Goal: Information Seeking & Learning: Learn about a topic

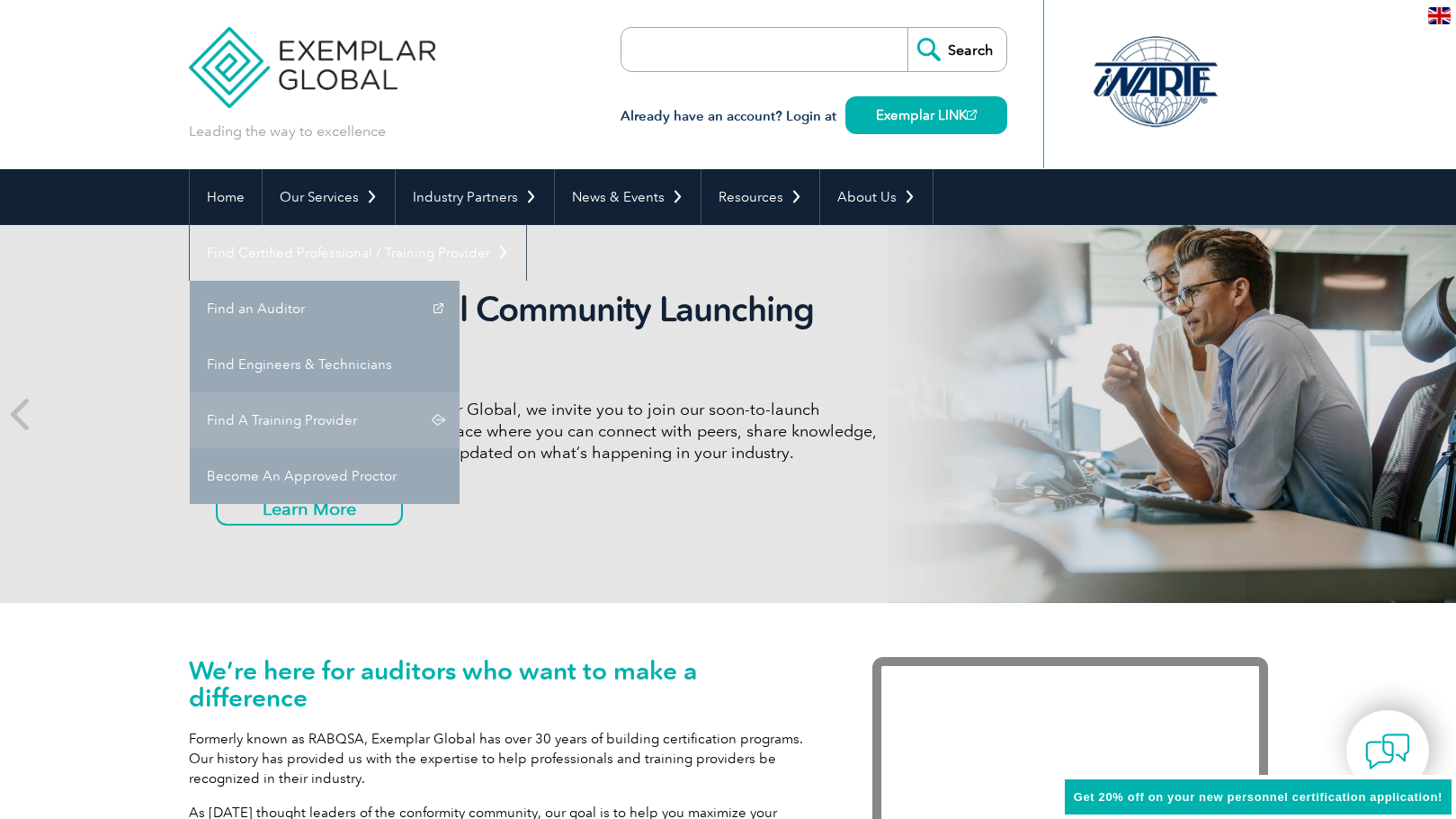
click at [459, 392] on link "Find A Training Provider" at bounding box center [324, 420] width 270 height 55
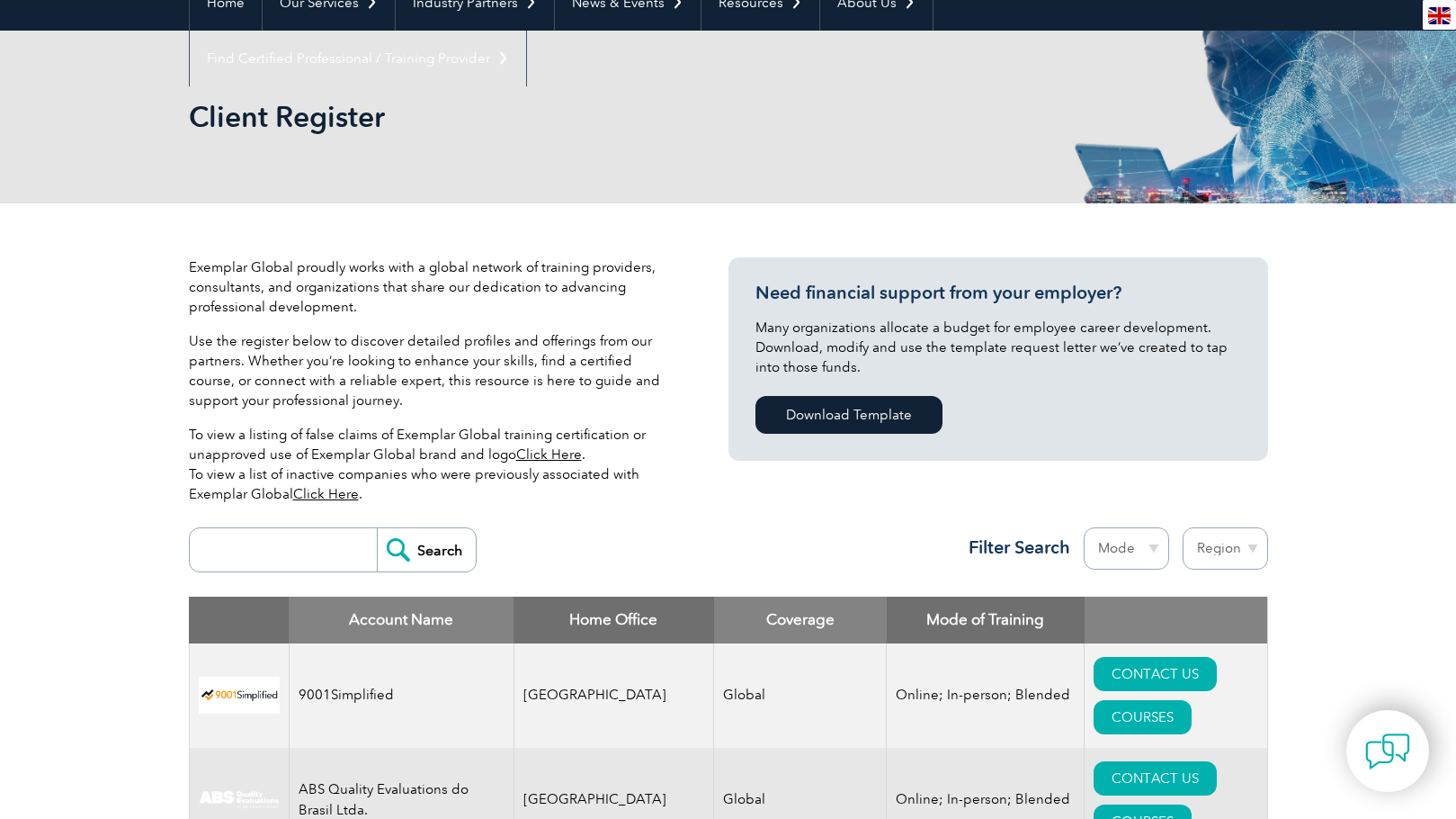
scroll to position [360, 0]
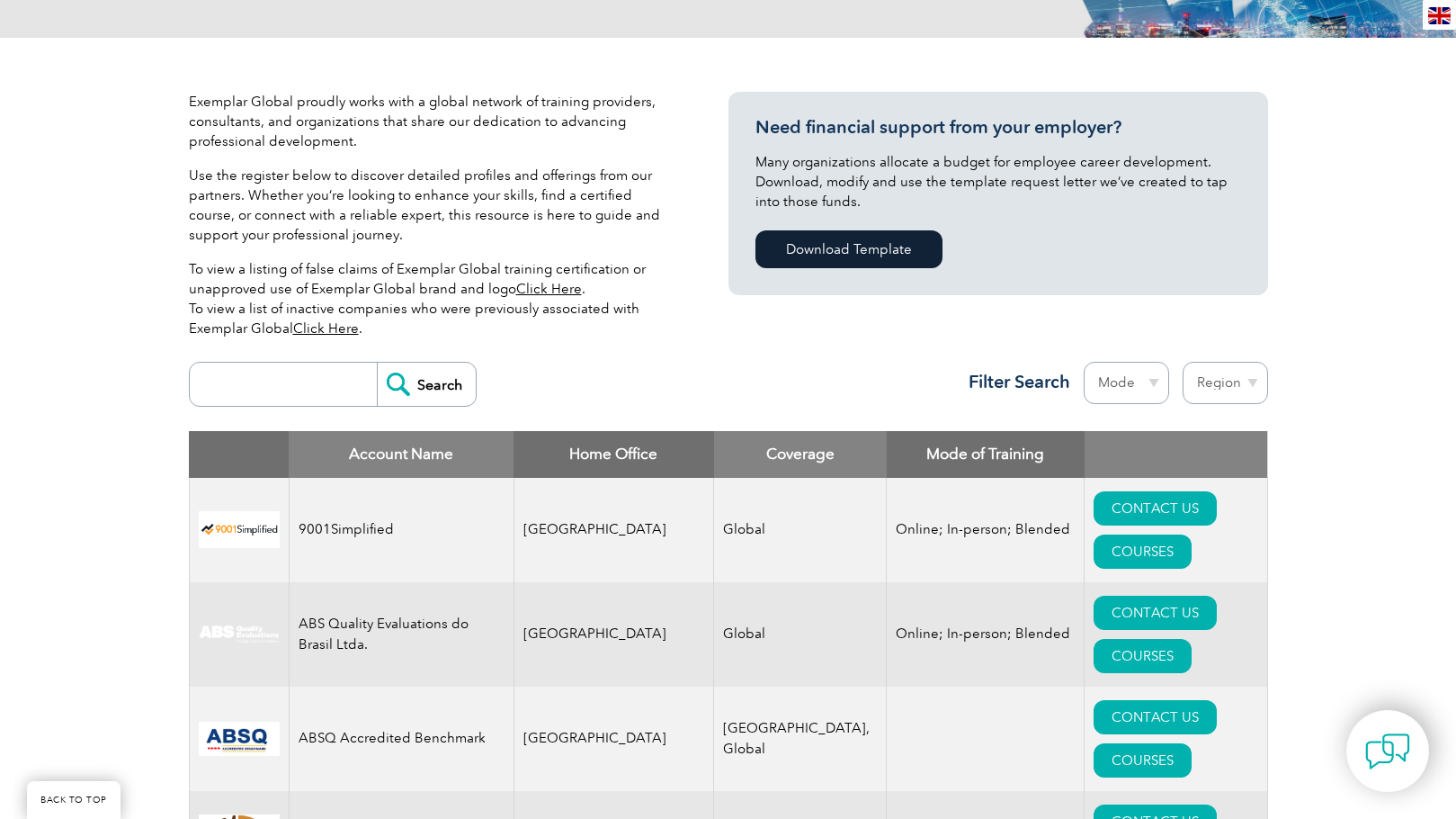
click at [268, 380] on input "search" at bounding box center [287, 384] width 178 height 43
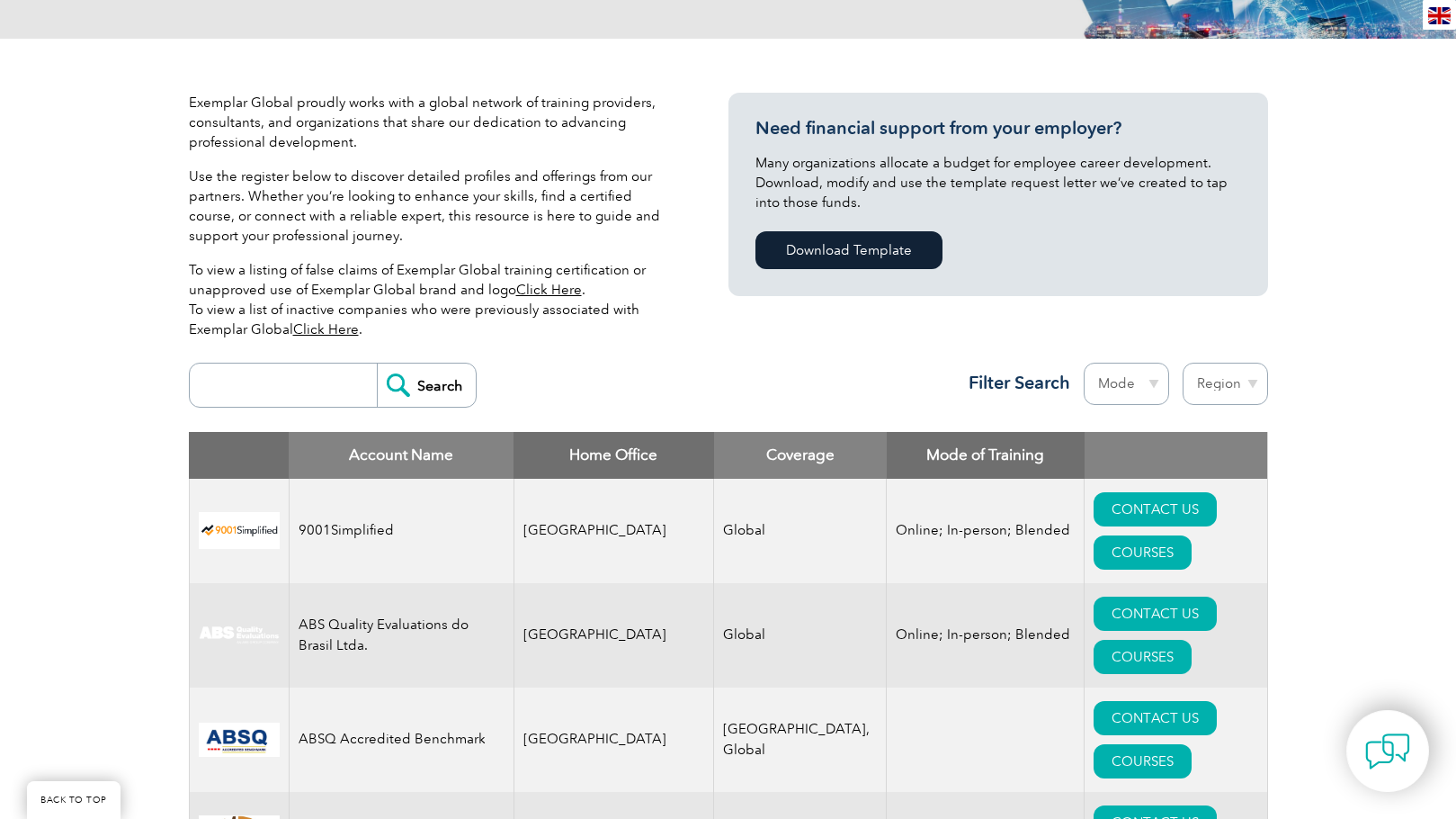
scroll to position [360, 0]
click at [247, 399] on input "search" at bounding box center [287, 384] width 178 height 43
type input "2200"
click at [377, 363] on input "Search" at bounding box center [427, 384] width 99 height 43
click at [266, 384] on input "2200" at bounding box center [287, 384] width 178 height 43
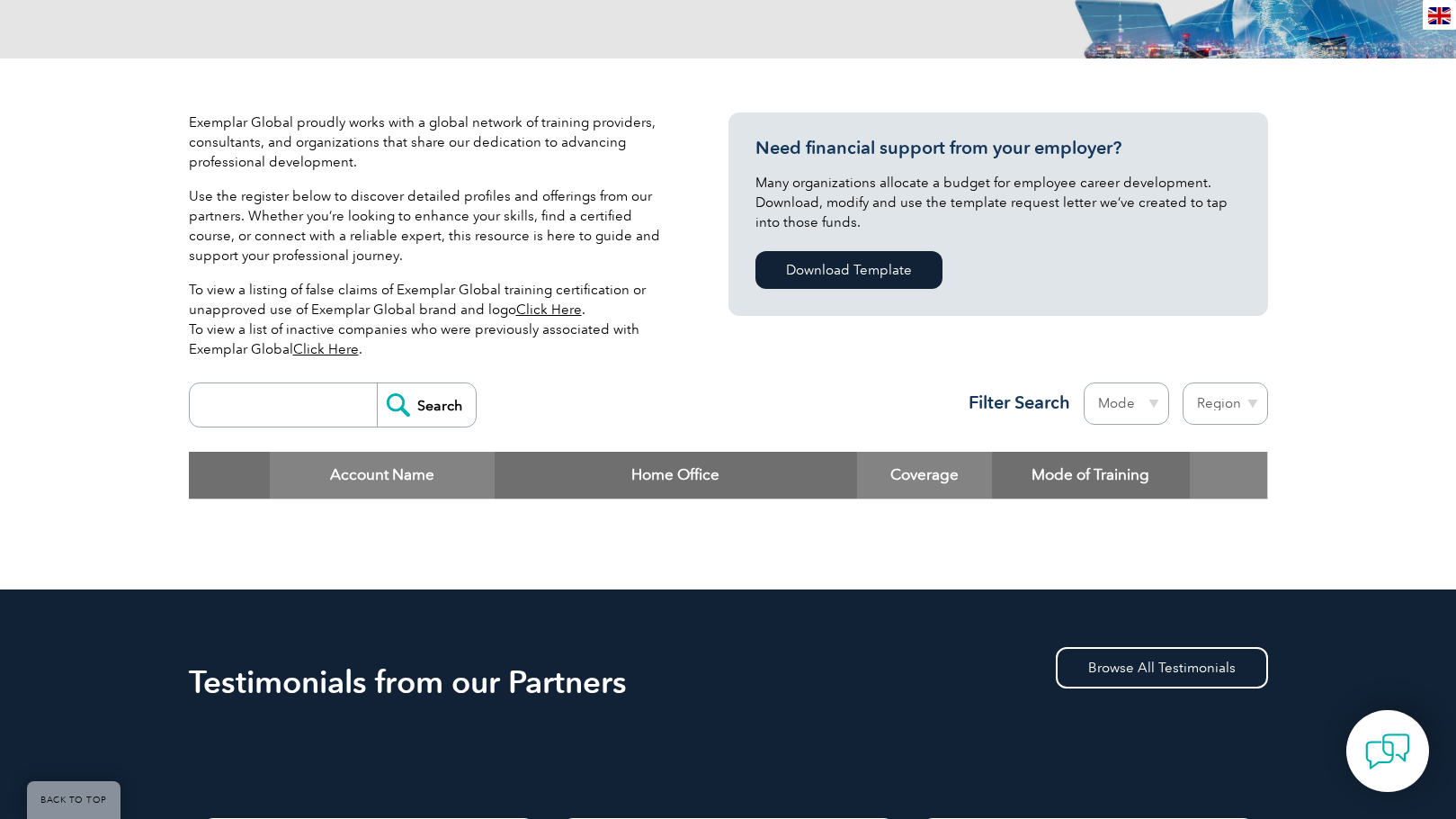
scroll to position [450, 0]
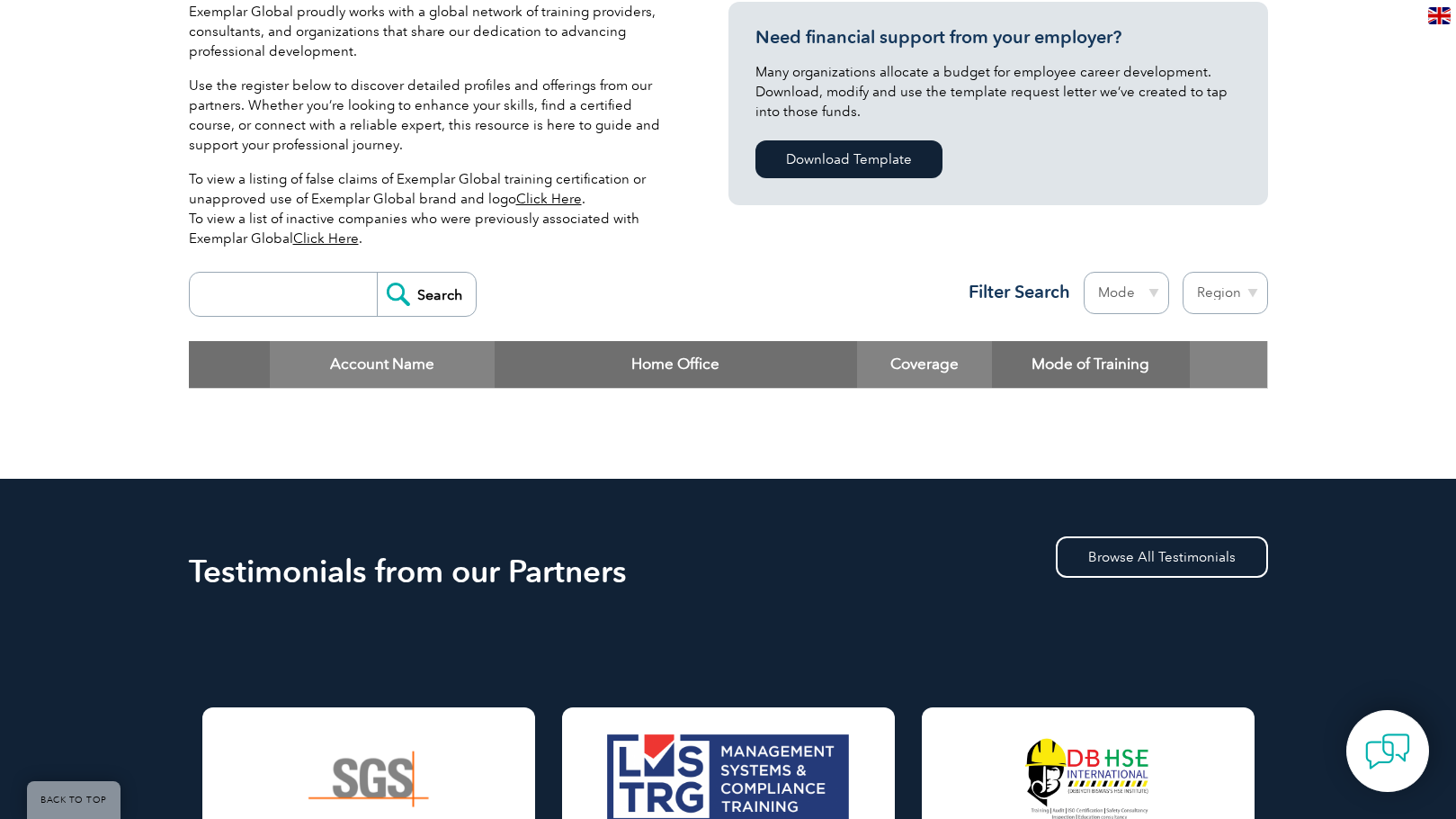
click at [322, 273] on input "search" at bounding box center [287, 294] width 178 height 43
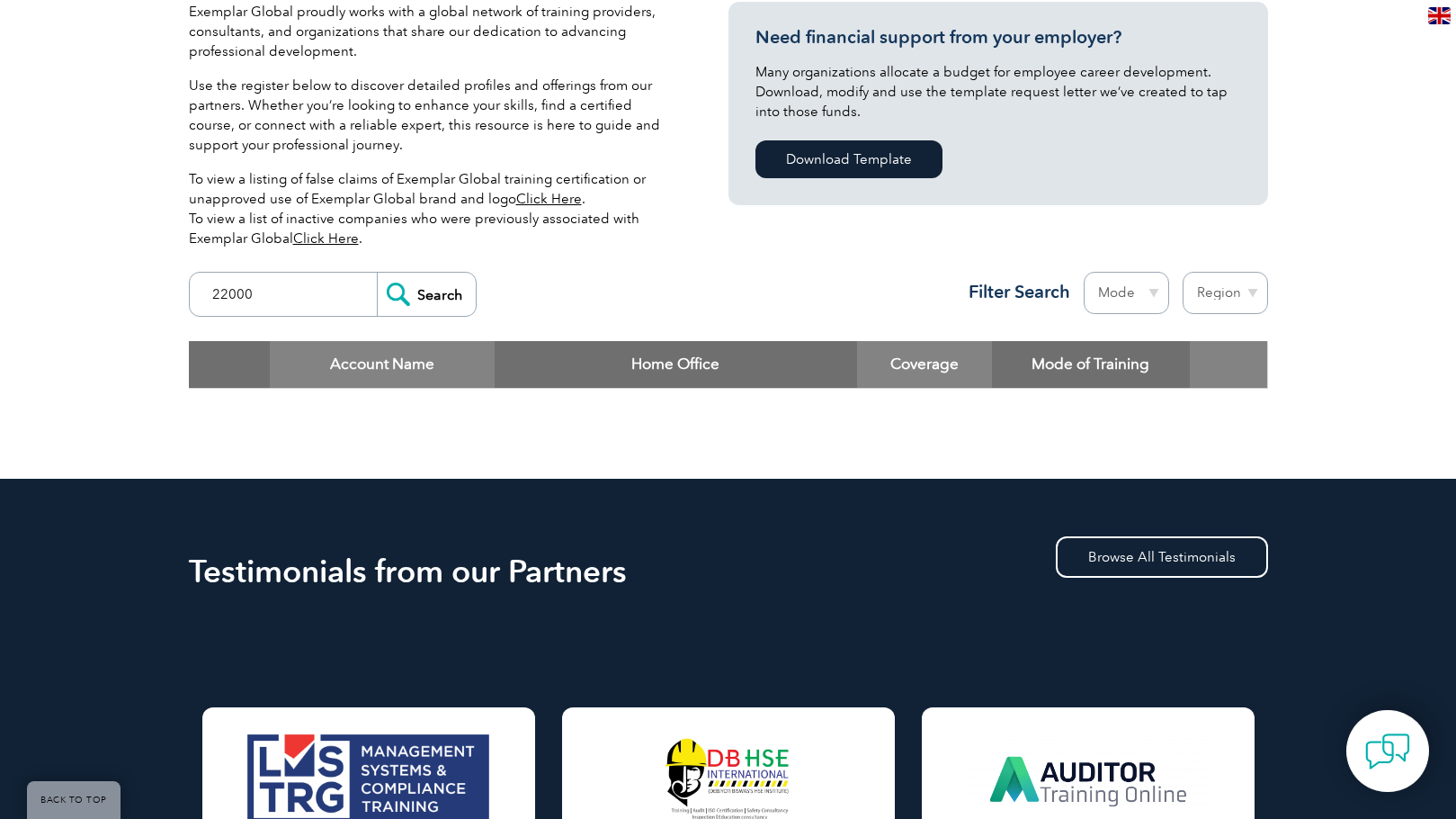
type input "22000"
click at [377, 273] on input "Search" at bounding box center [427, 294] width 99 height 43
click at [417, 290] on input "Search" at bounding box center [427, 294] width 99 height 43
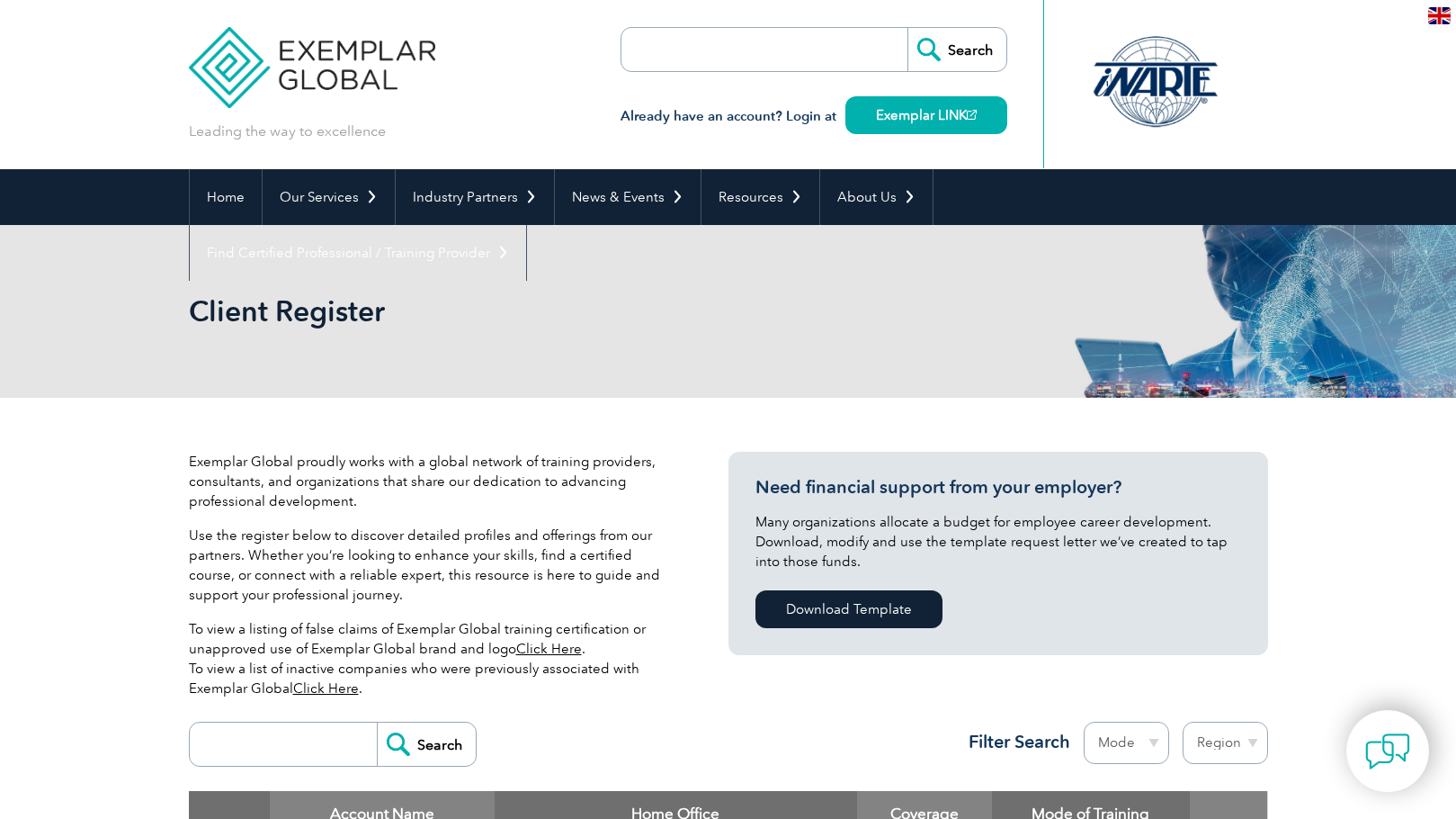
click at [148, 291] on div "Client Register" at bounding box center [728, 311] width 1456 height 173
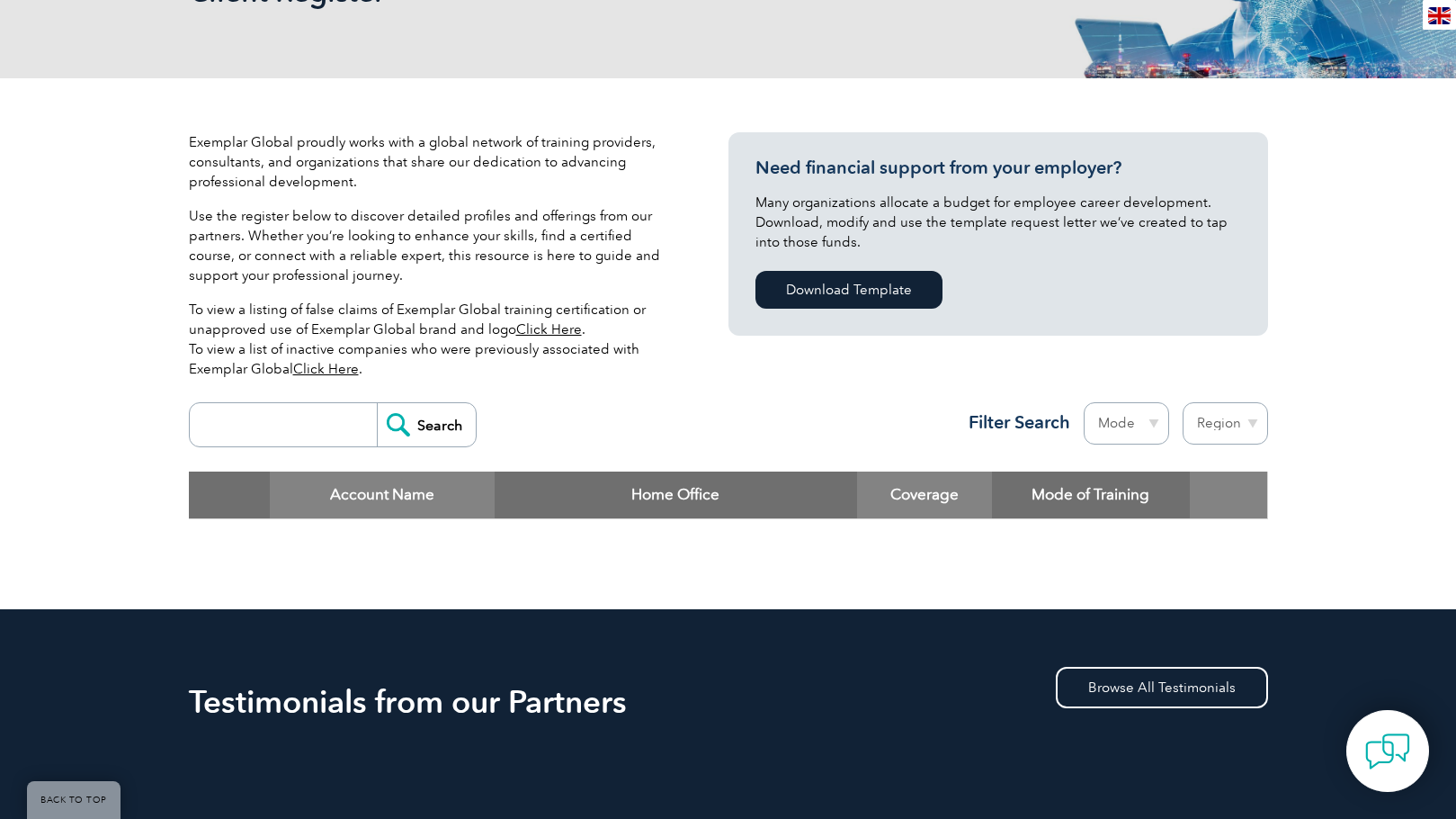
scroll to position [450, 0]
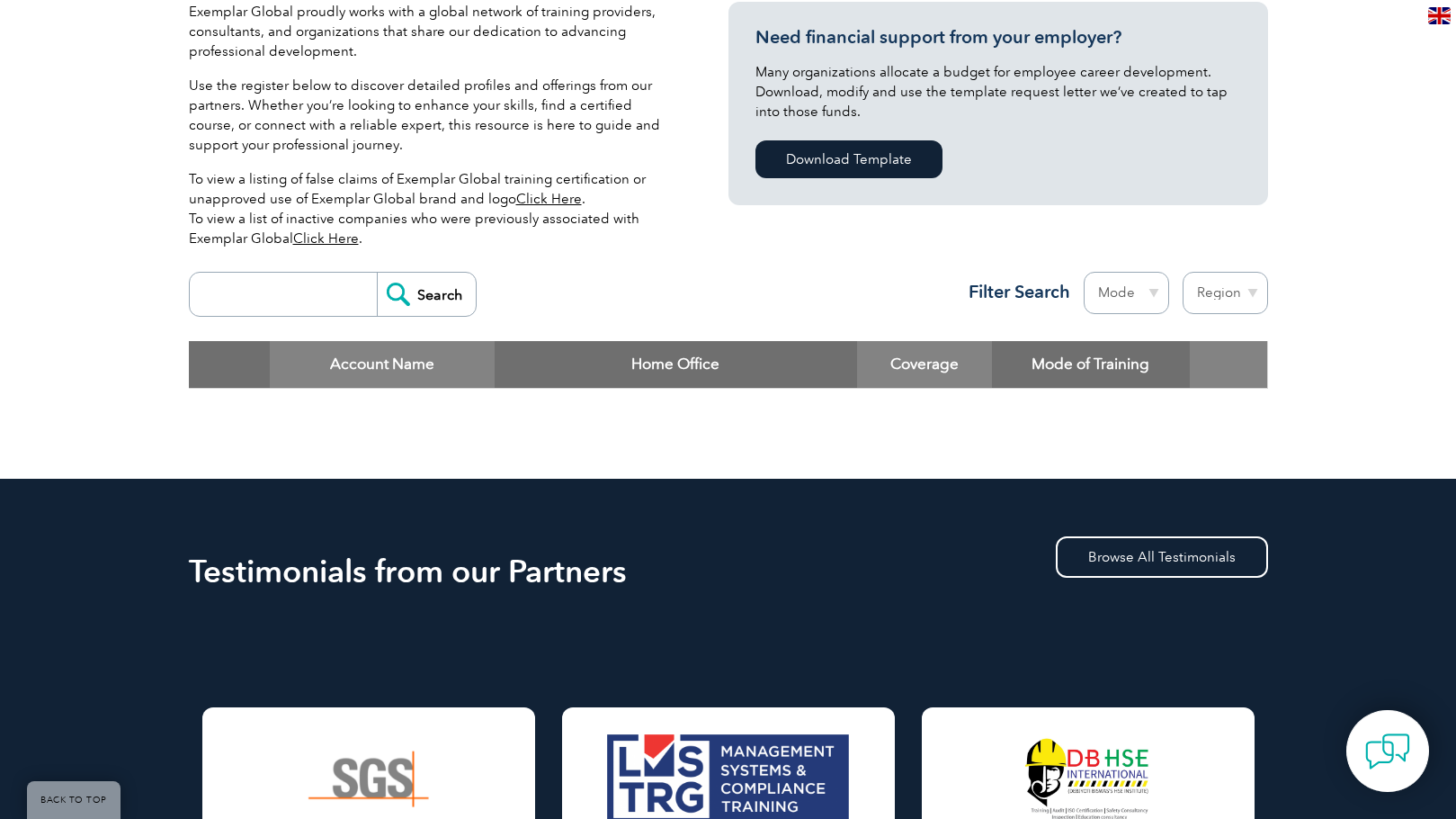
drag, startPoint x: 105, startPoint y: 414, endPoint x: 303, endPoint y: 295, distance: 231.0
click at [105, 412] on div "Exemplar Global proudly works with a global network of training providers, cons…" at bounding box center [728, 212] width 1456 height 531
click at [291, 311] on input "search" at bounding box center [287, 294] width 178 height 43
click at [640, 294] on div "Search Region Australia Bahrain Bangladesh Brazil Canada Colombia Dominican Rep…" at bounding box center [728, 301] width 1080 height 78
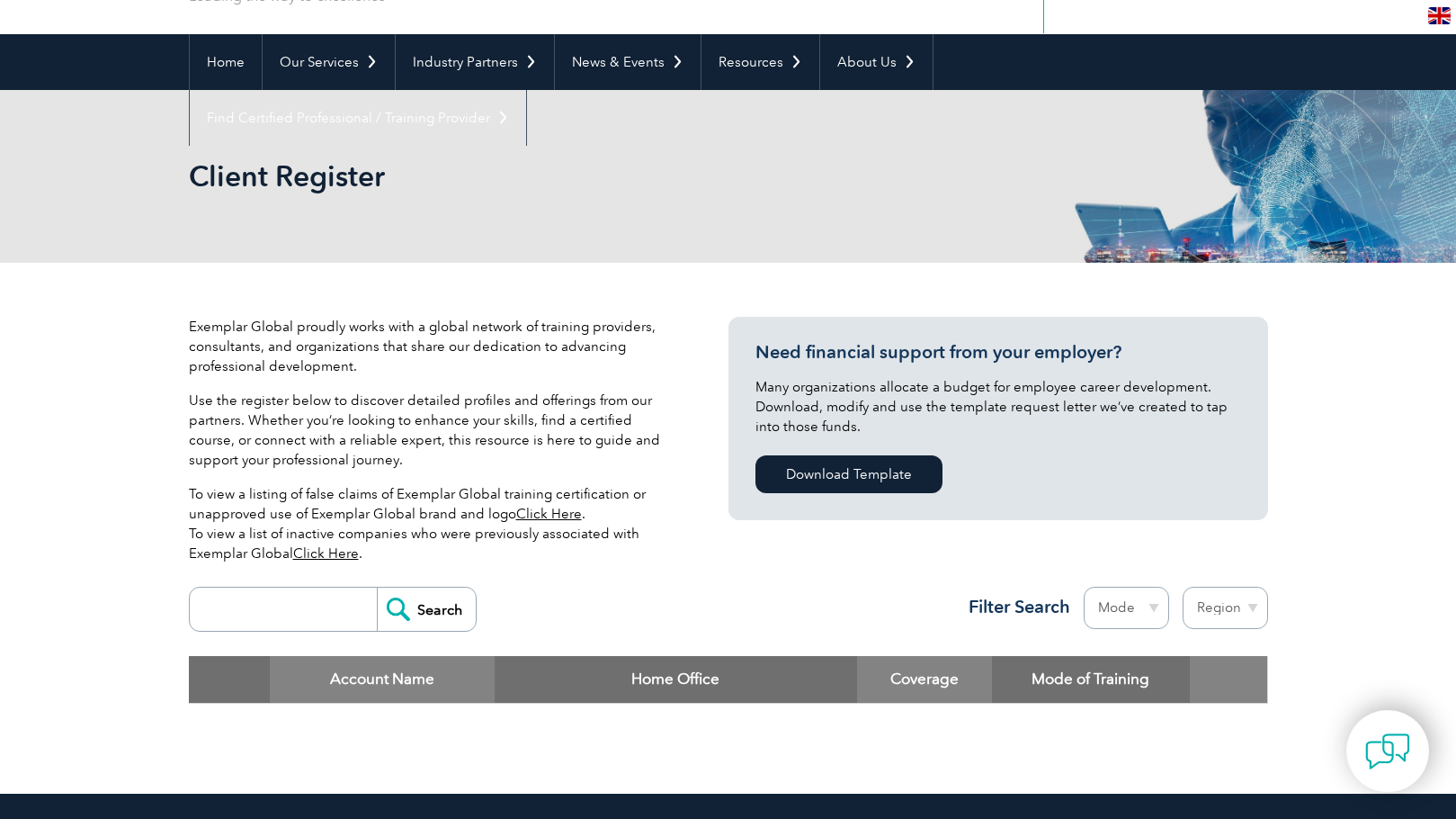
scroll to position [90, 0]
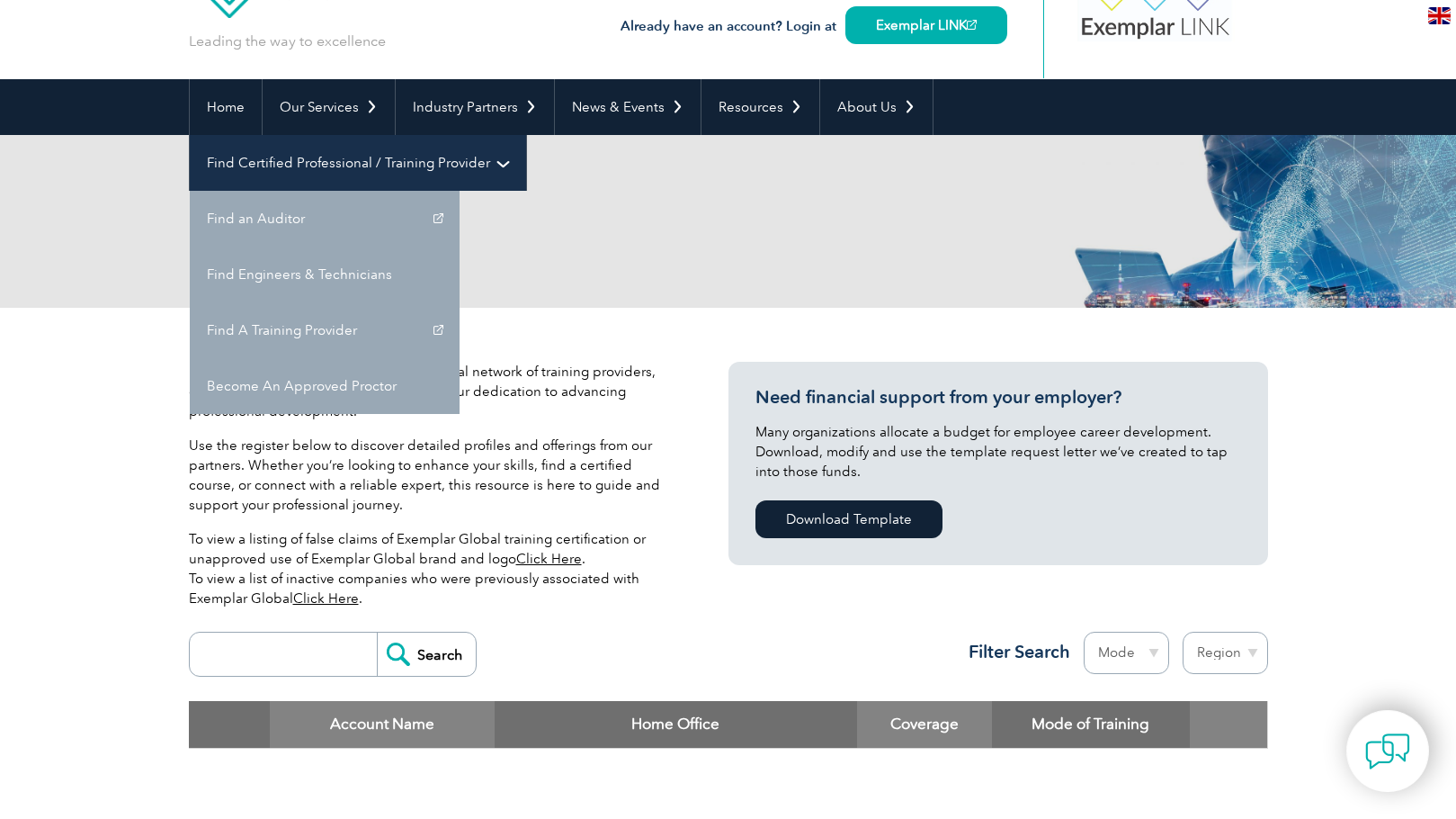
click at [526, 135] on link "Find Certified Professional / Training Provider" at bounding box center [358, 163] width 337 height 55
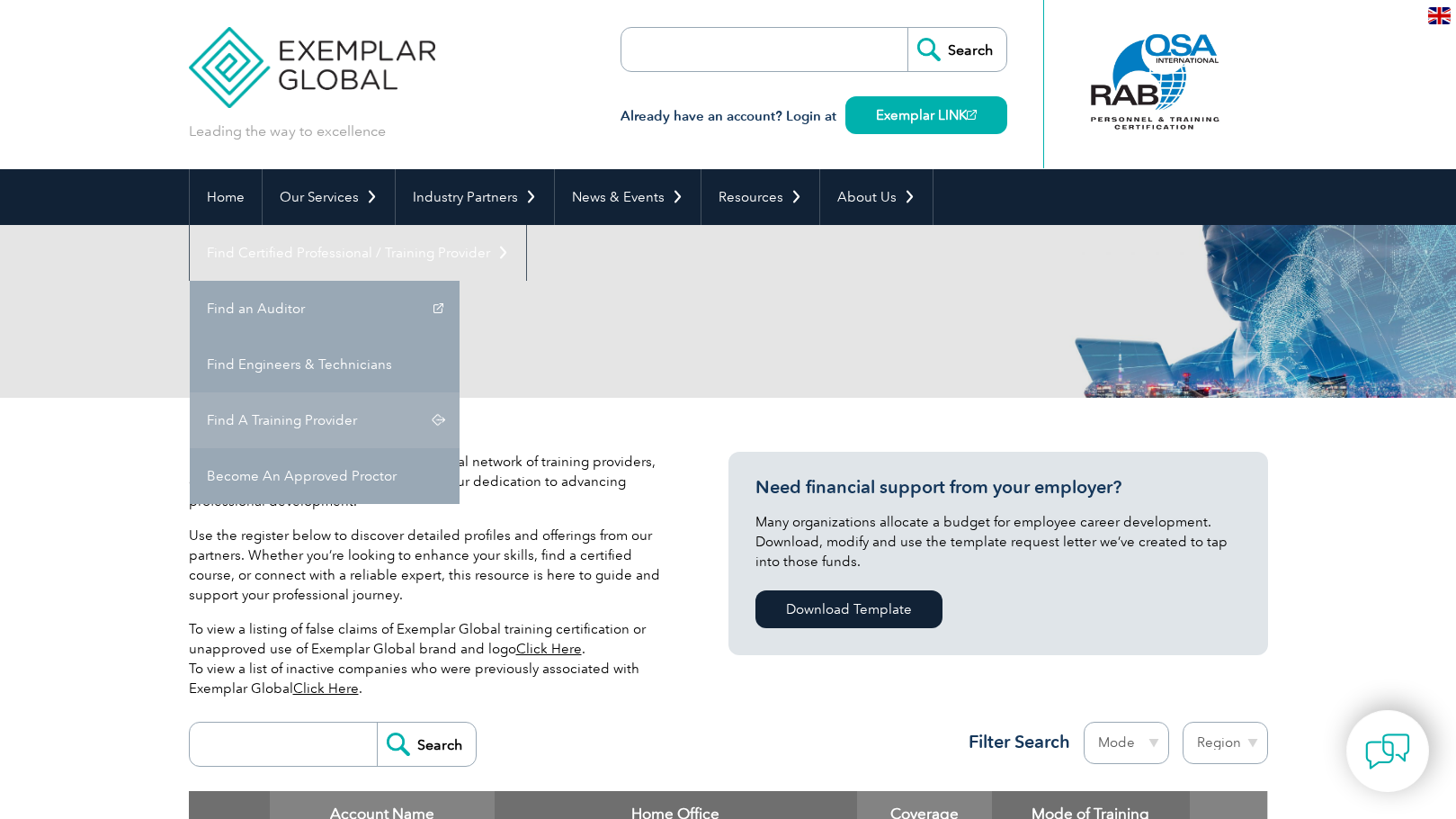
click at [459, 392] on link "Find A Training Provider" at bounding box center [324, 420] width 270 height 55
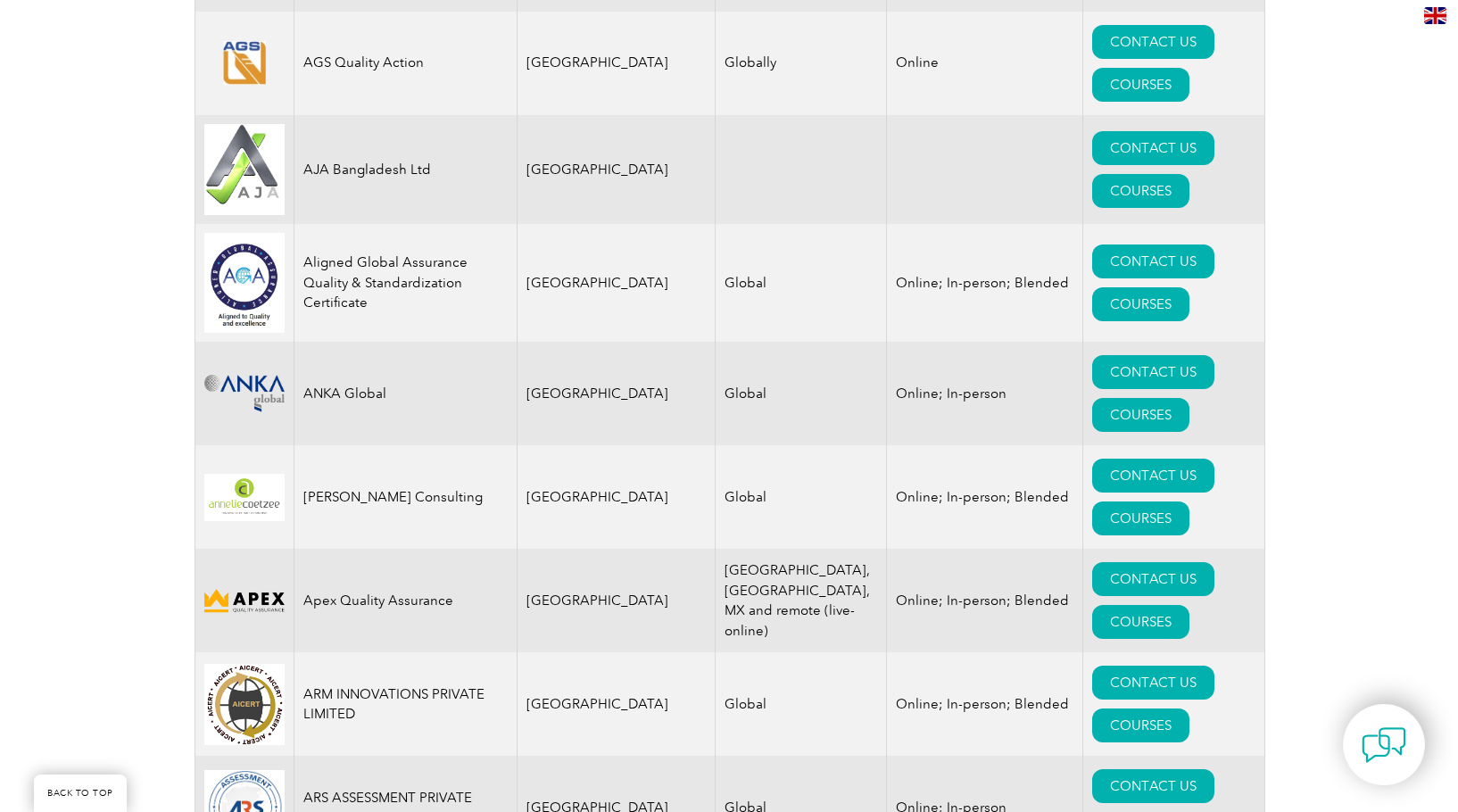
scroll to position [2051, 0]
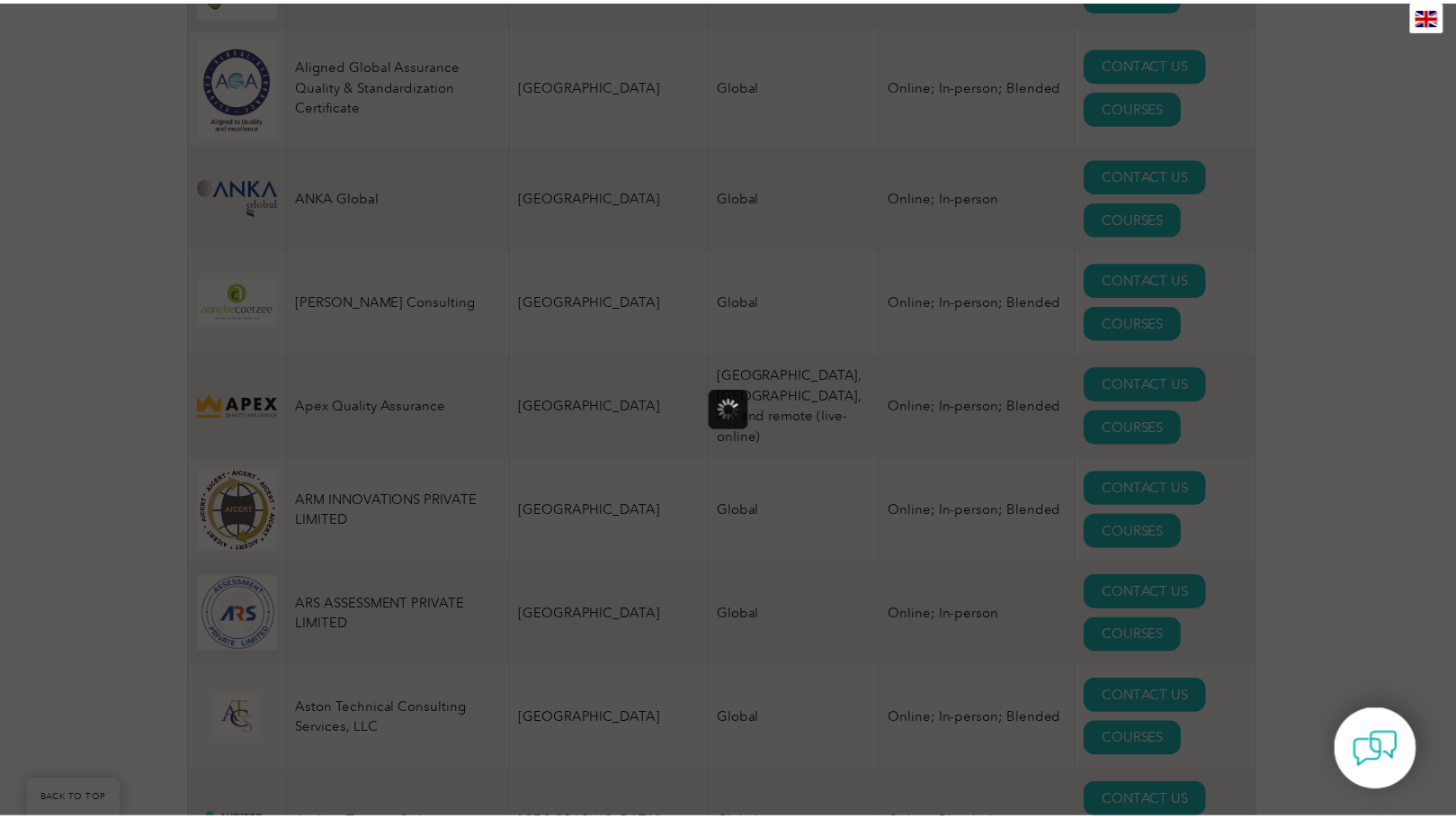
scroll to position [0, 0]
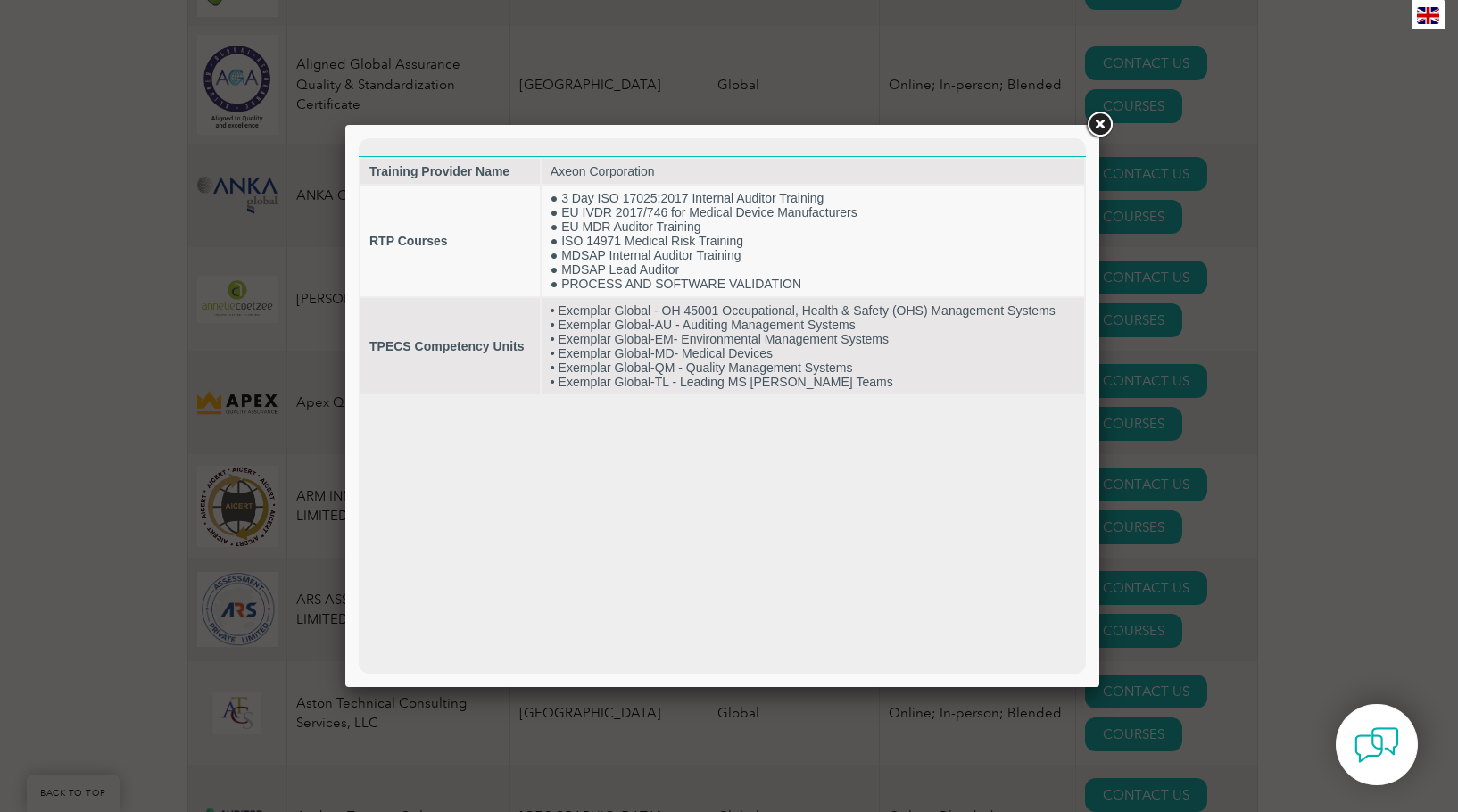
click at [1101, 122] on link at bounding box center [1098, 124] width 32 height 32
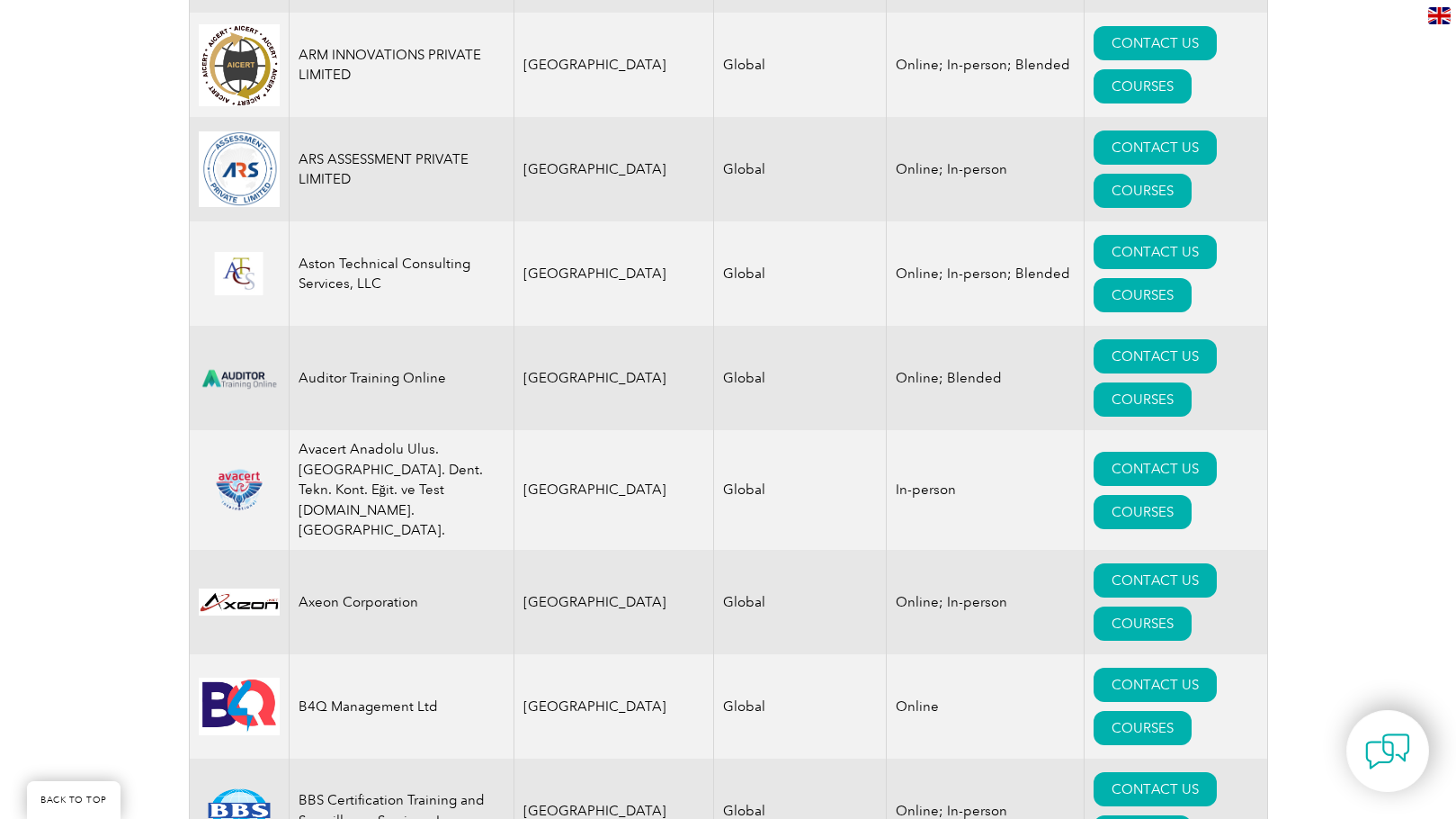
scroll to position [2518, 0]
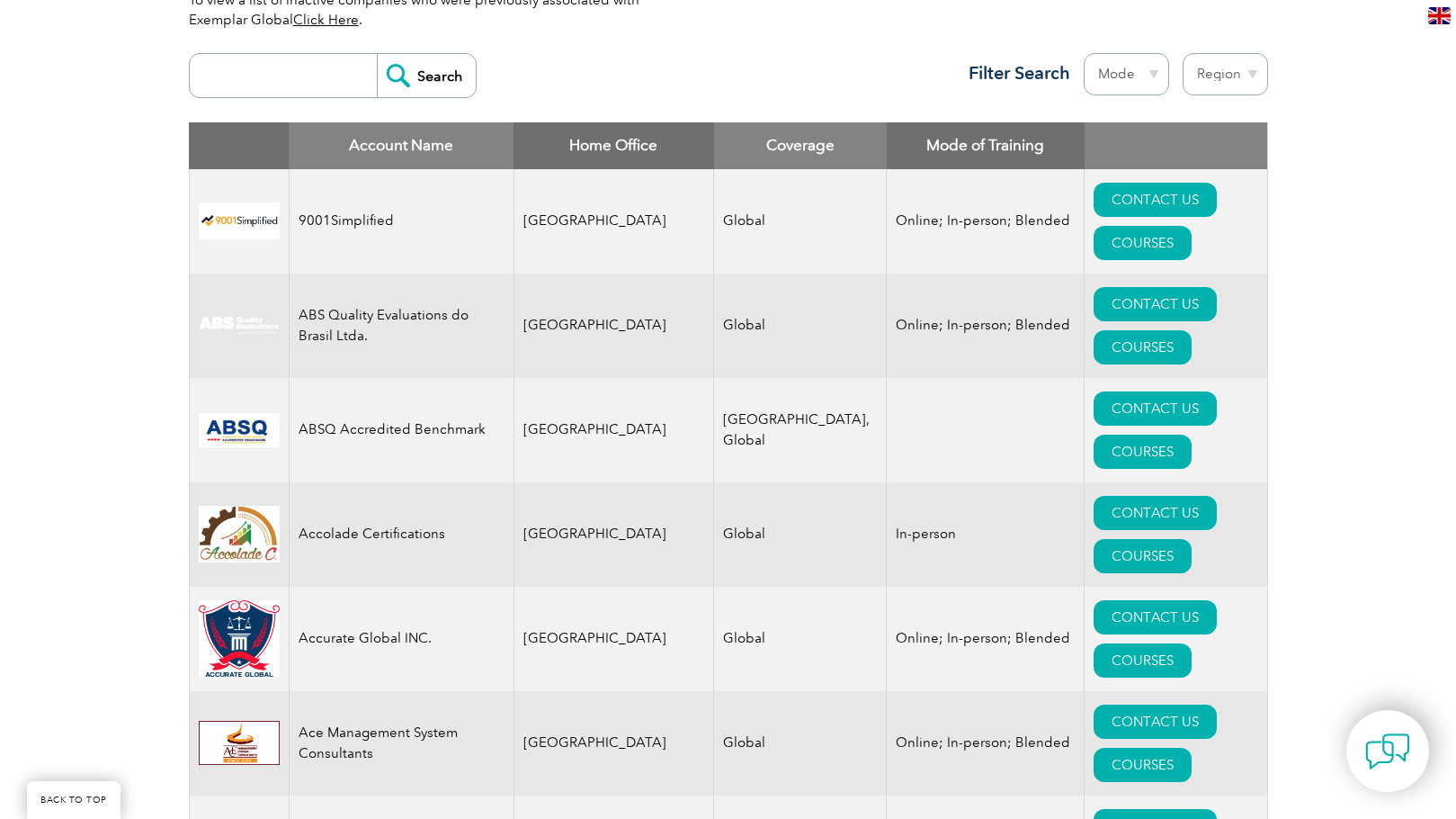
scroll to position [539, 0]
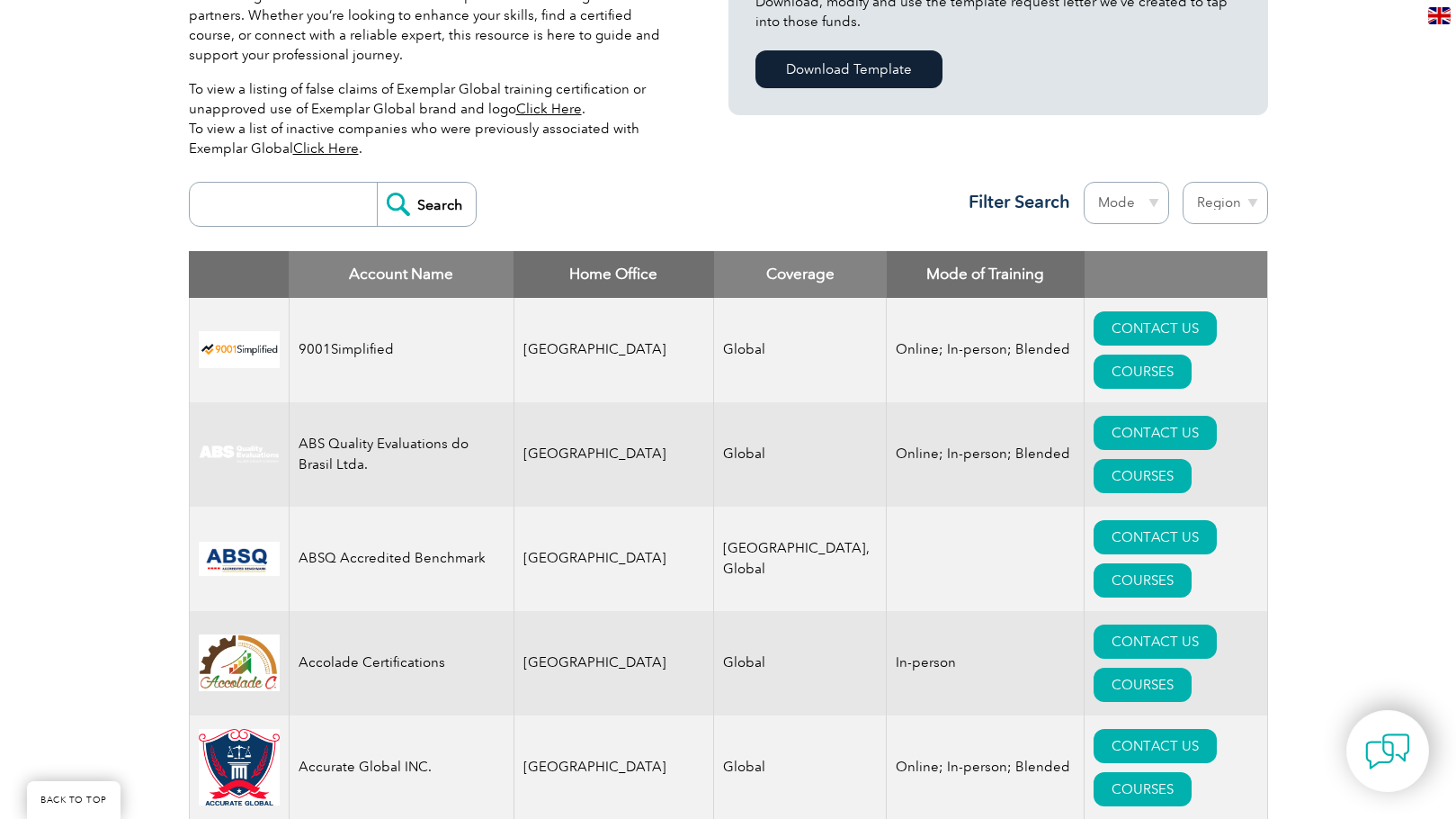
click at [1120, 196] on select "Mode Online In-person Blended" at bounding box center [1126, 203] width 85 height 42
click at [801, 175] on div "Search Region [GEOGRAPHIC_DATA] [GEOGRAPHIC_DATA] [GEOGRAPHIC_DATA] [GEOGRAPHIC…" at bounding box center [728, 211] width 1080 height 78
drag, startPoint x: 1291, startPoint y: 187, endPoint x: 1271, endPoint y: 196, distance: 21.9
click at [1258, 200] on select "Region [GEOGRAPHIC_DATA] [GEOGRAPHIC_DATA] [GEOGRAPHIC_DATA] [GEOGRAPHIC_DATA] …" at bounding box center [1225, 203] width 85 height 42
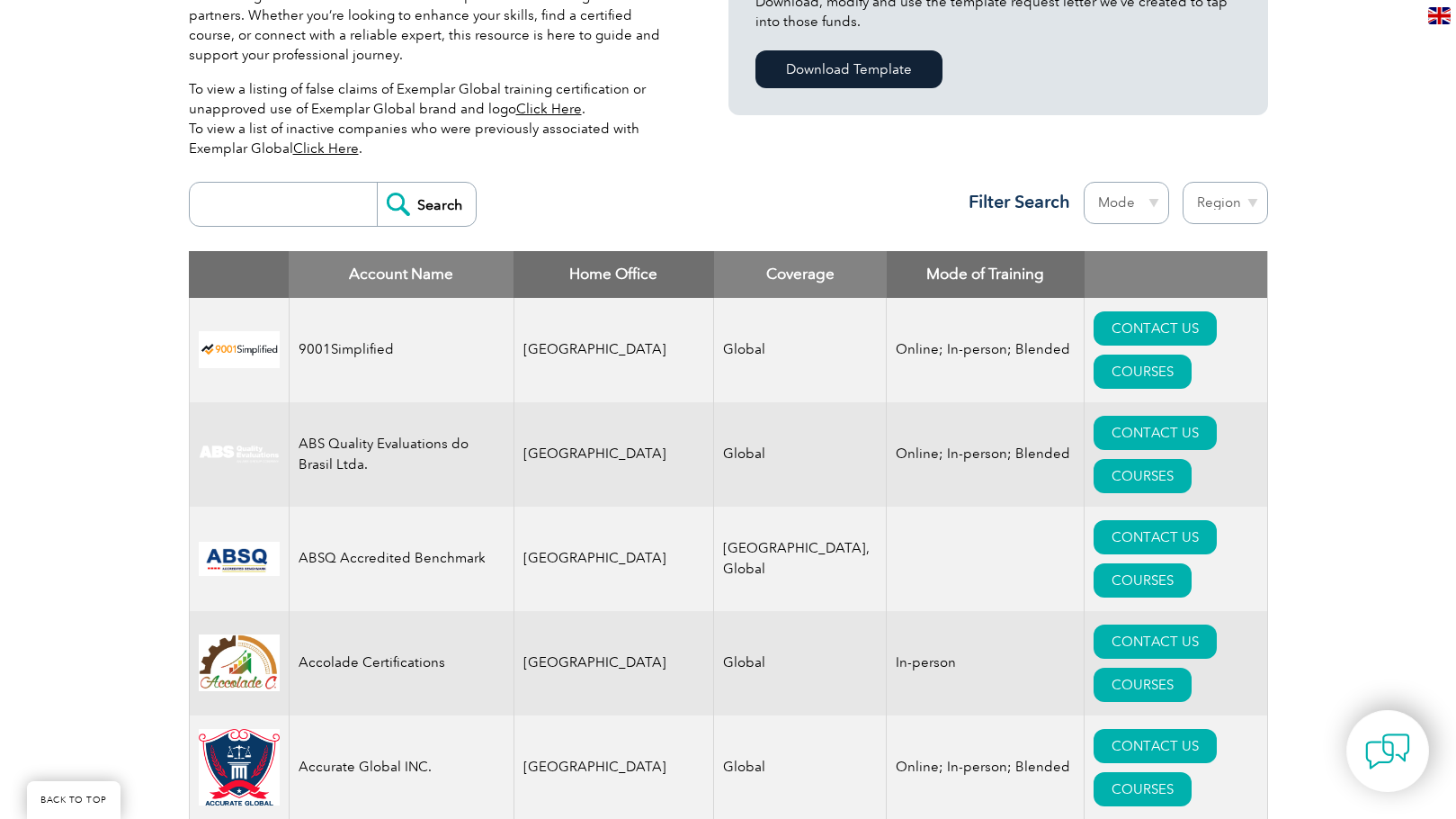
select select "[GEOGRAPHIC_DATA]"
click at [1182, 182] on select "Region [GEOGRAPHIC_DATA] [GEOGRAPHIC_DATA] [GEOGRAPHIC_DATA] [GEOGRAPHIC_DATA] …" at bounding box center [1225, 203] width 85 height 42
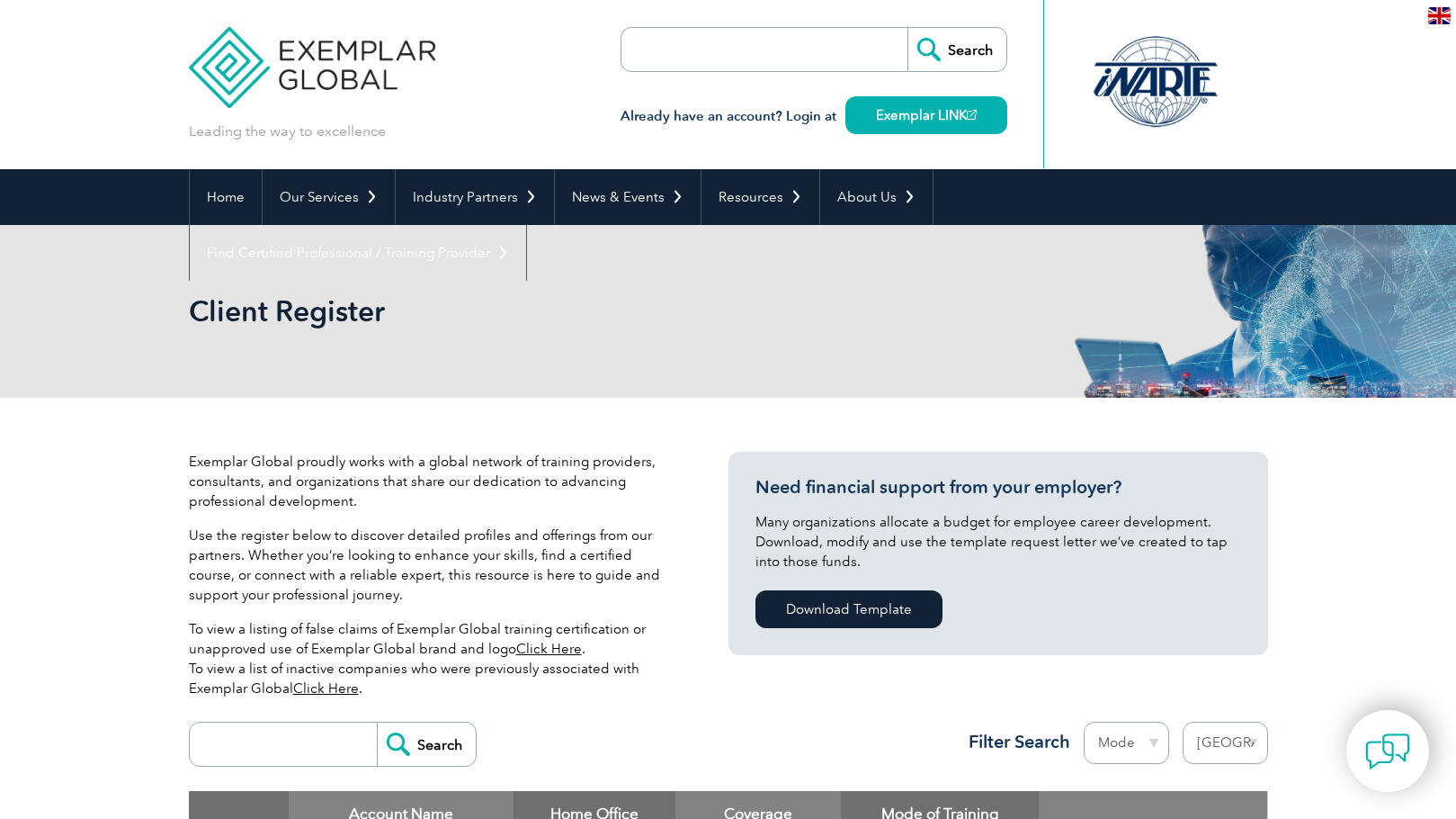
select select "[GEOGRAPHIC_DATA]"
click at [107, 259] on div "Client Register" at bounding box center [728, 311] width 1456 height 173
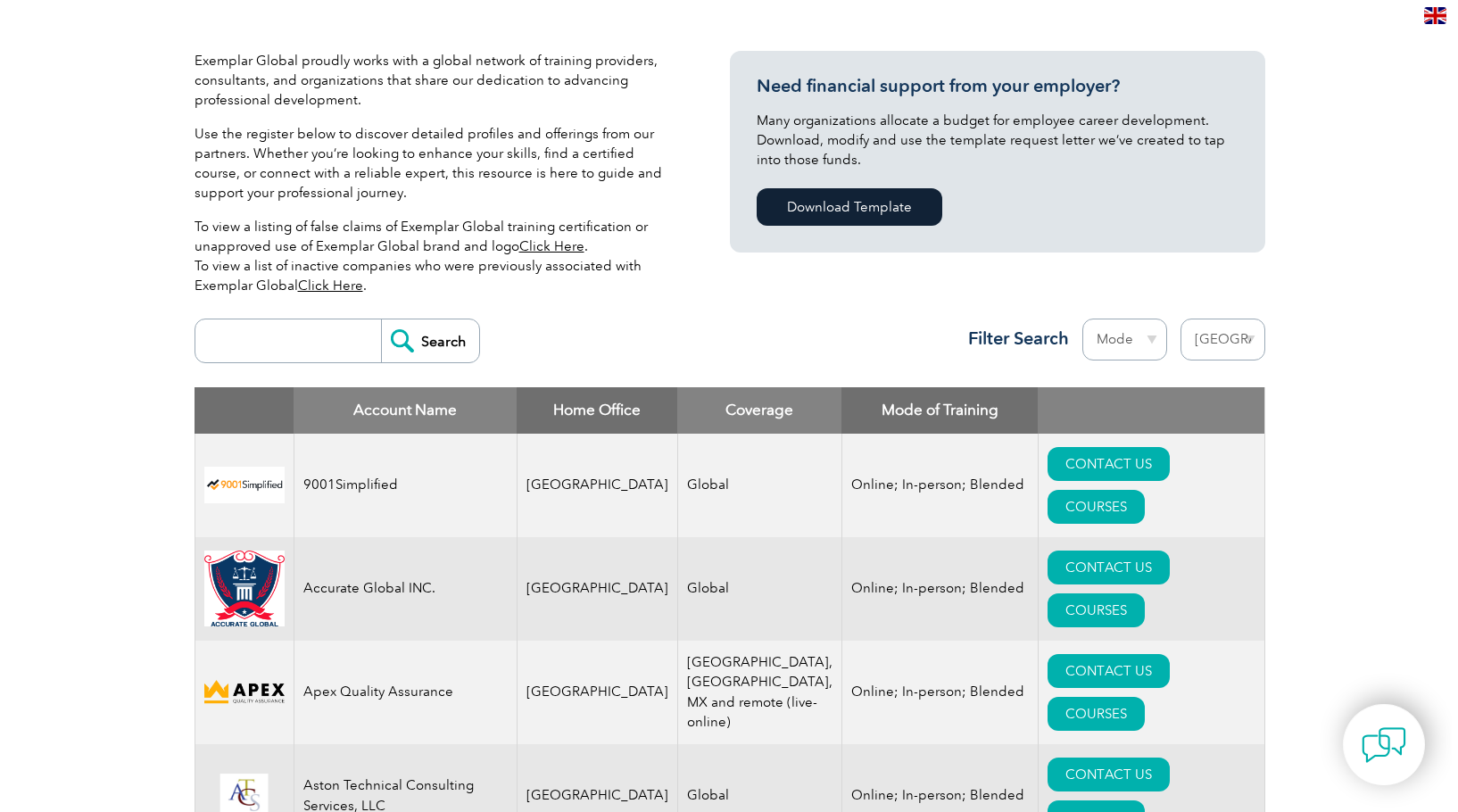
scroll to position [624, 0]
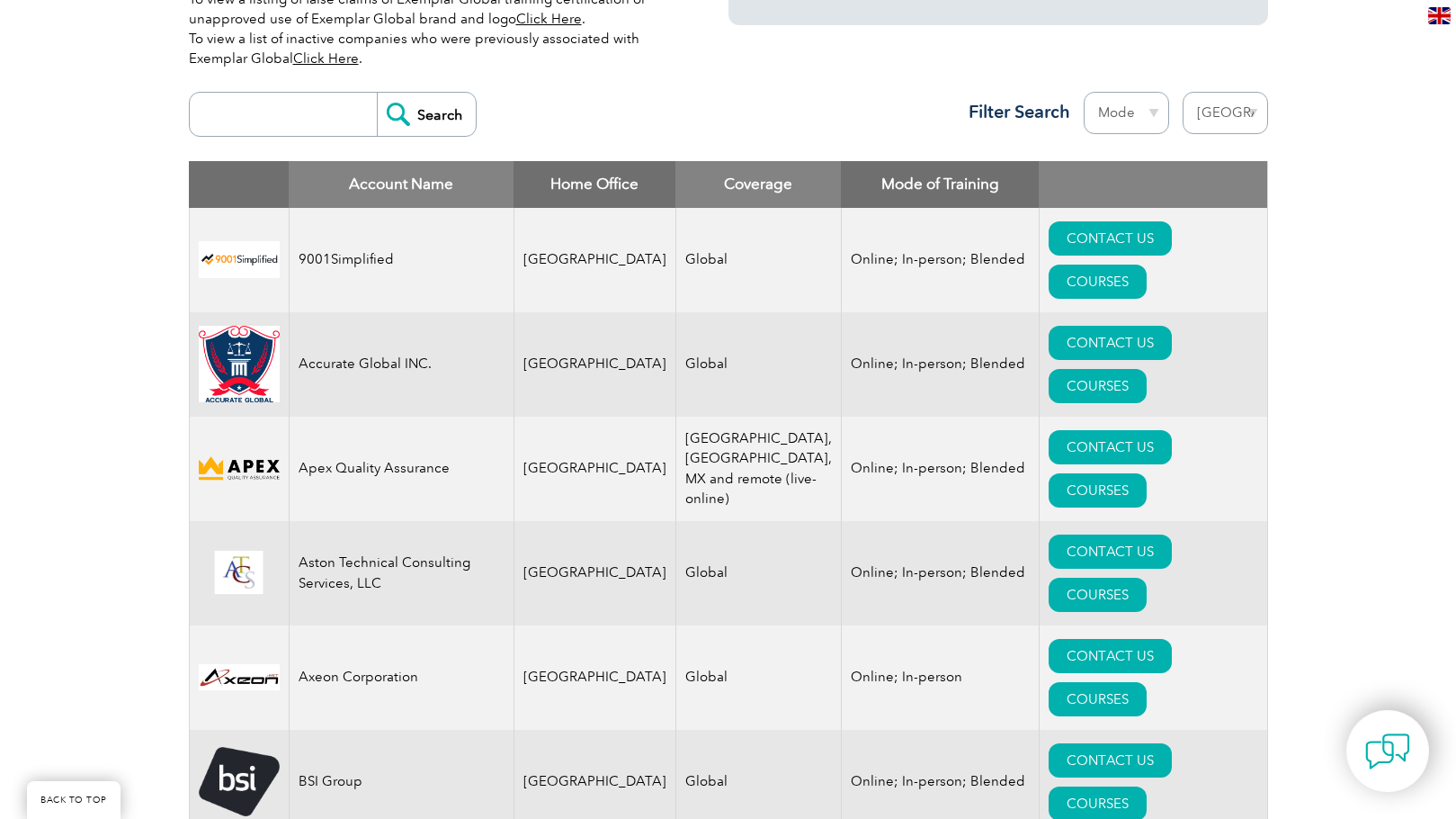
click at [1049, 236] on link "CONTACT US" at bounding box center [1110, 238] width 123 height 35
click at [1147, 265] on link "COURSES" at bounding box center [1097, 282] width 98 height 35
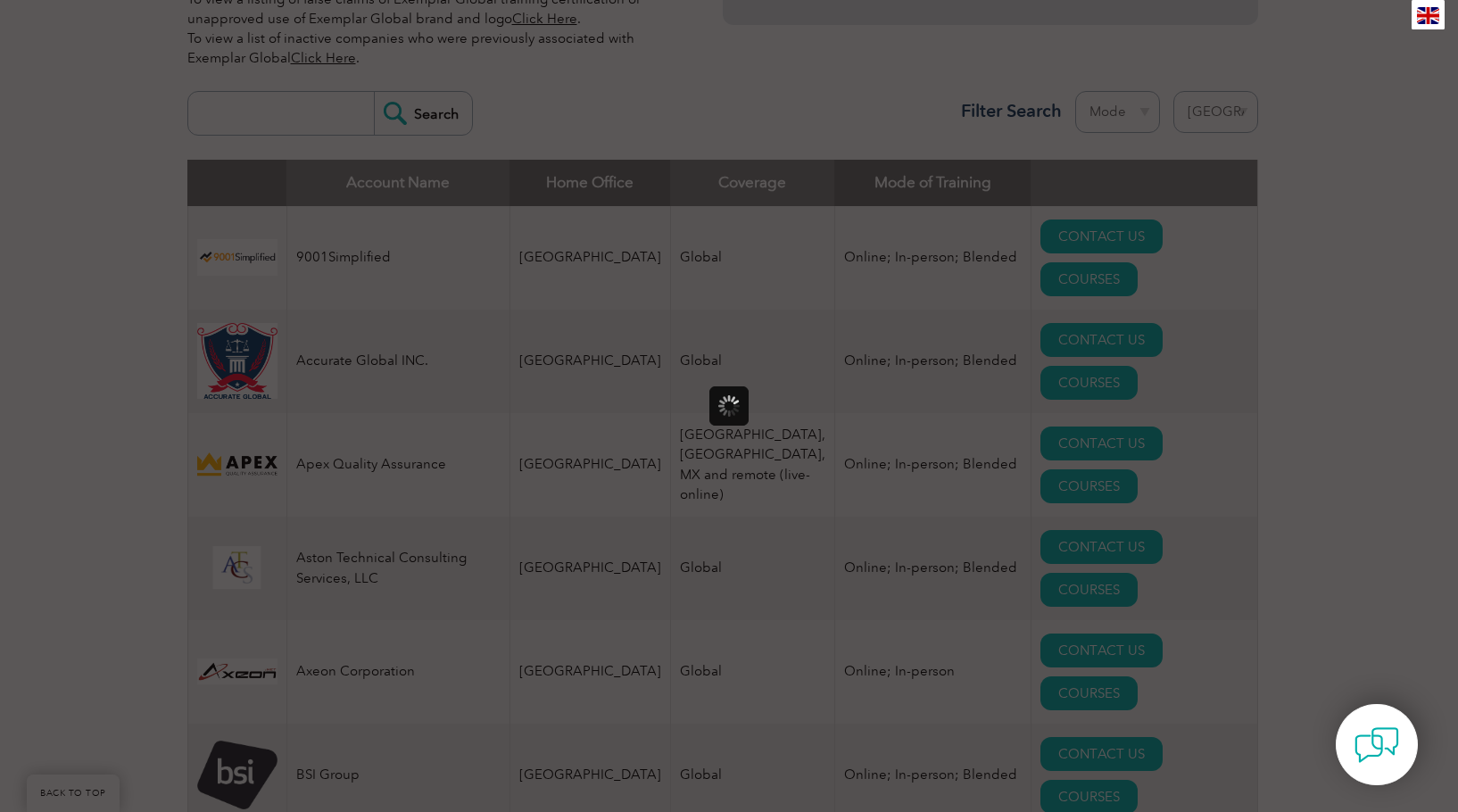
scroll to position [0, 0]
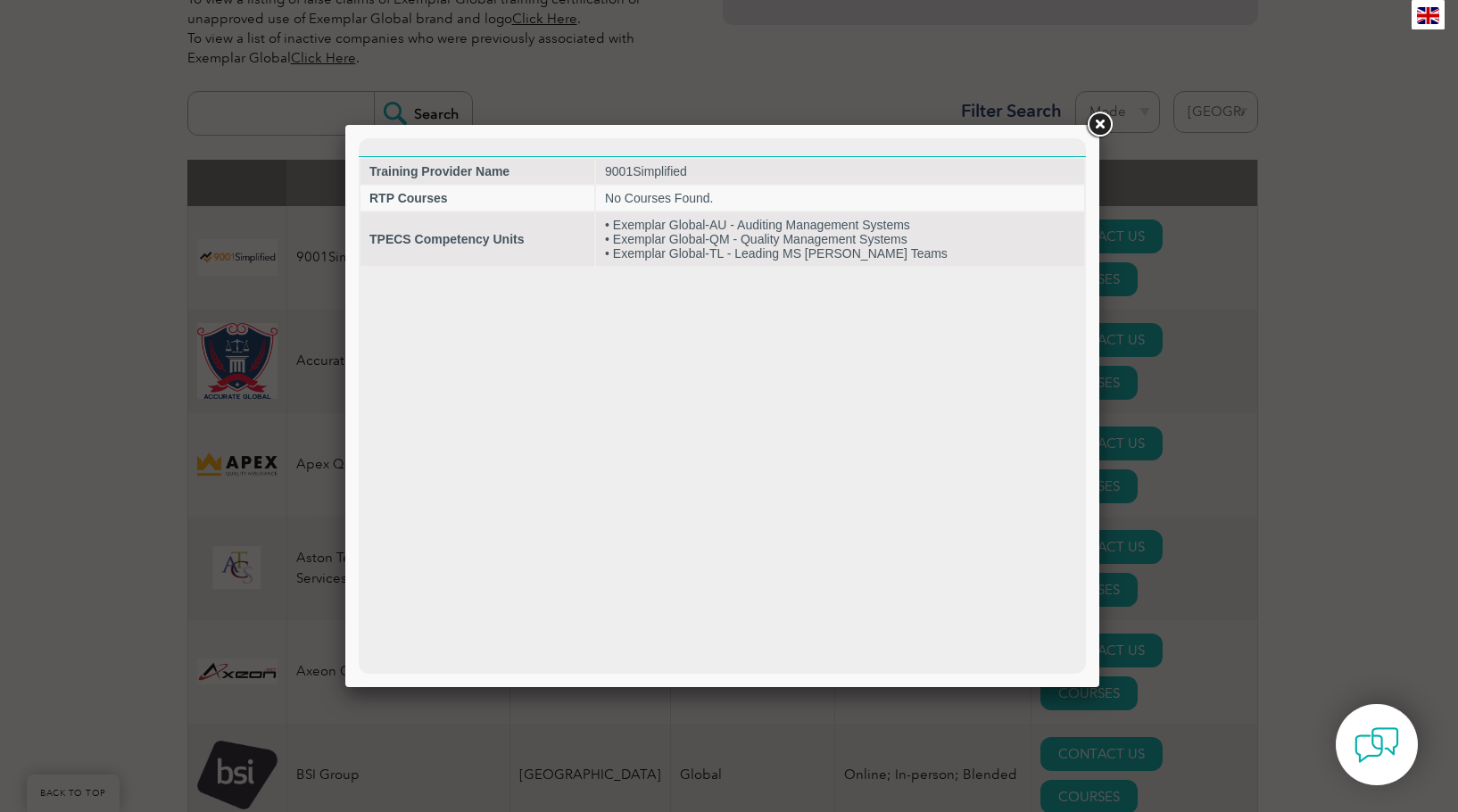
click at [1338, 337] on div at bounding box center [729, 406] width 1458 height 812
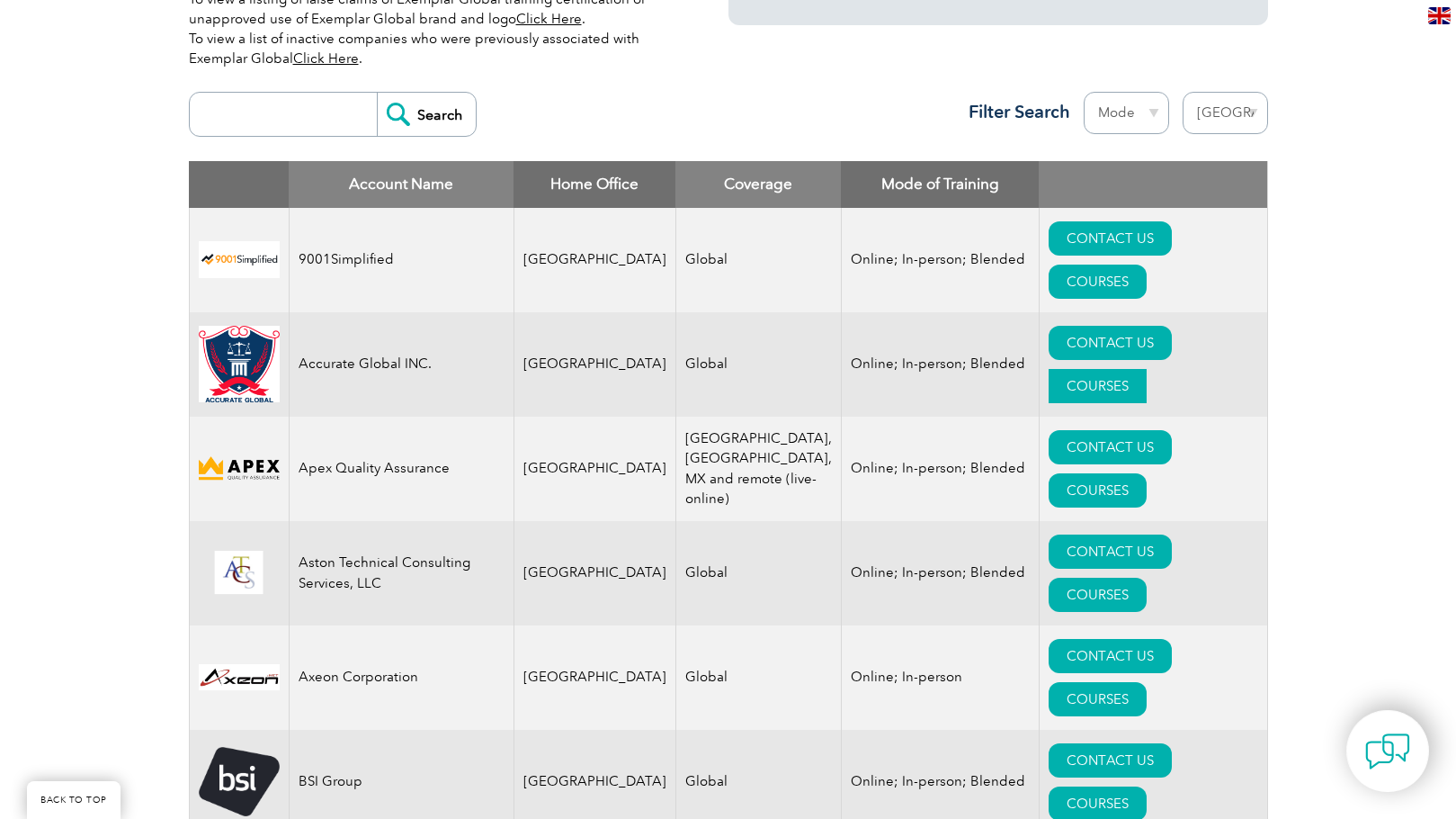
click at [1147, 369] on link "COURSES" at bounding box center [1097, 385] width 98 height 35
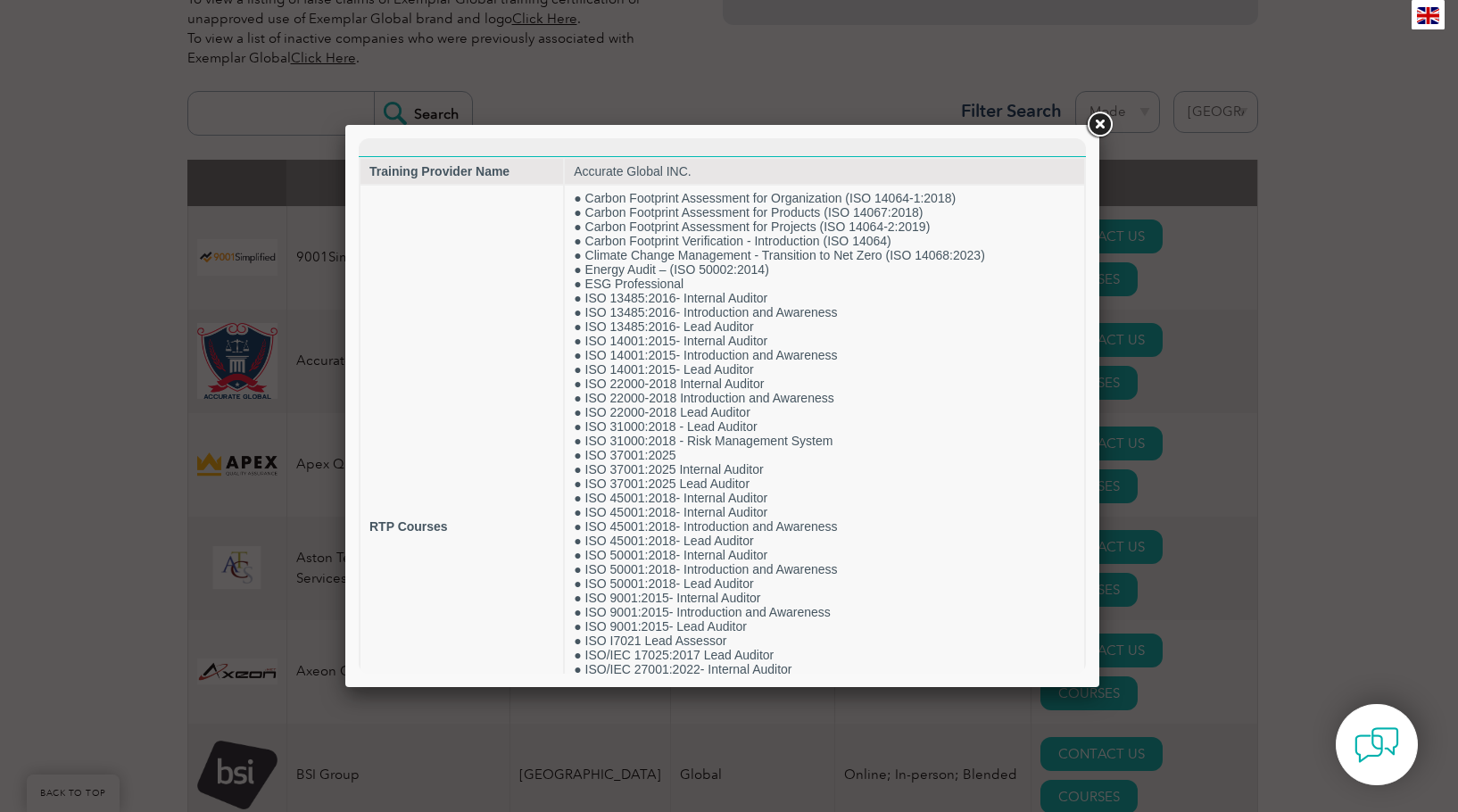
click at [1360, 371] on div at bounding box center [729, 406] width 1458 height 812
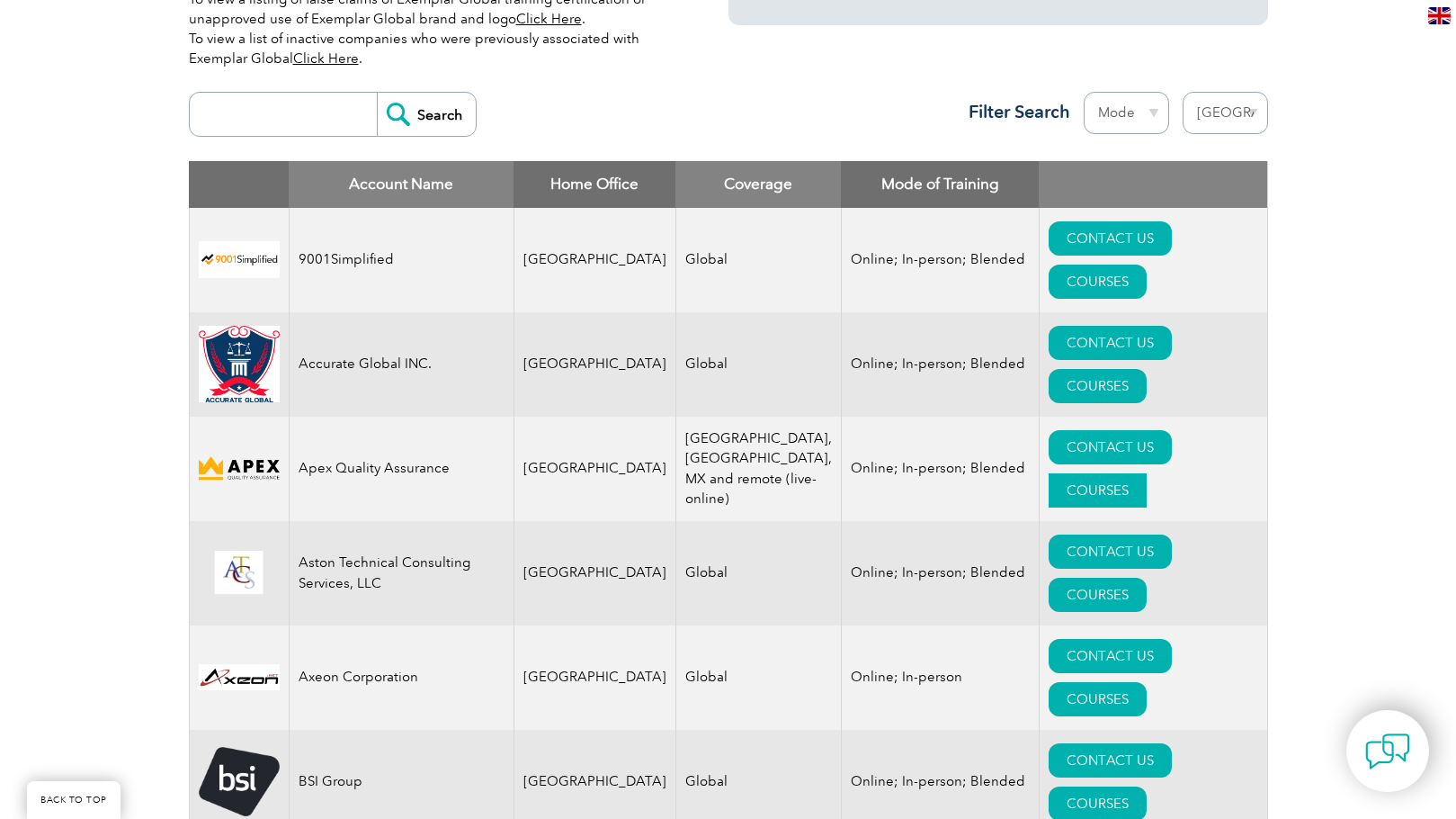
click at [1139, 473] on link "COURSES" at bounding box center [1097, 490] width 98 height 35
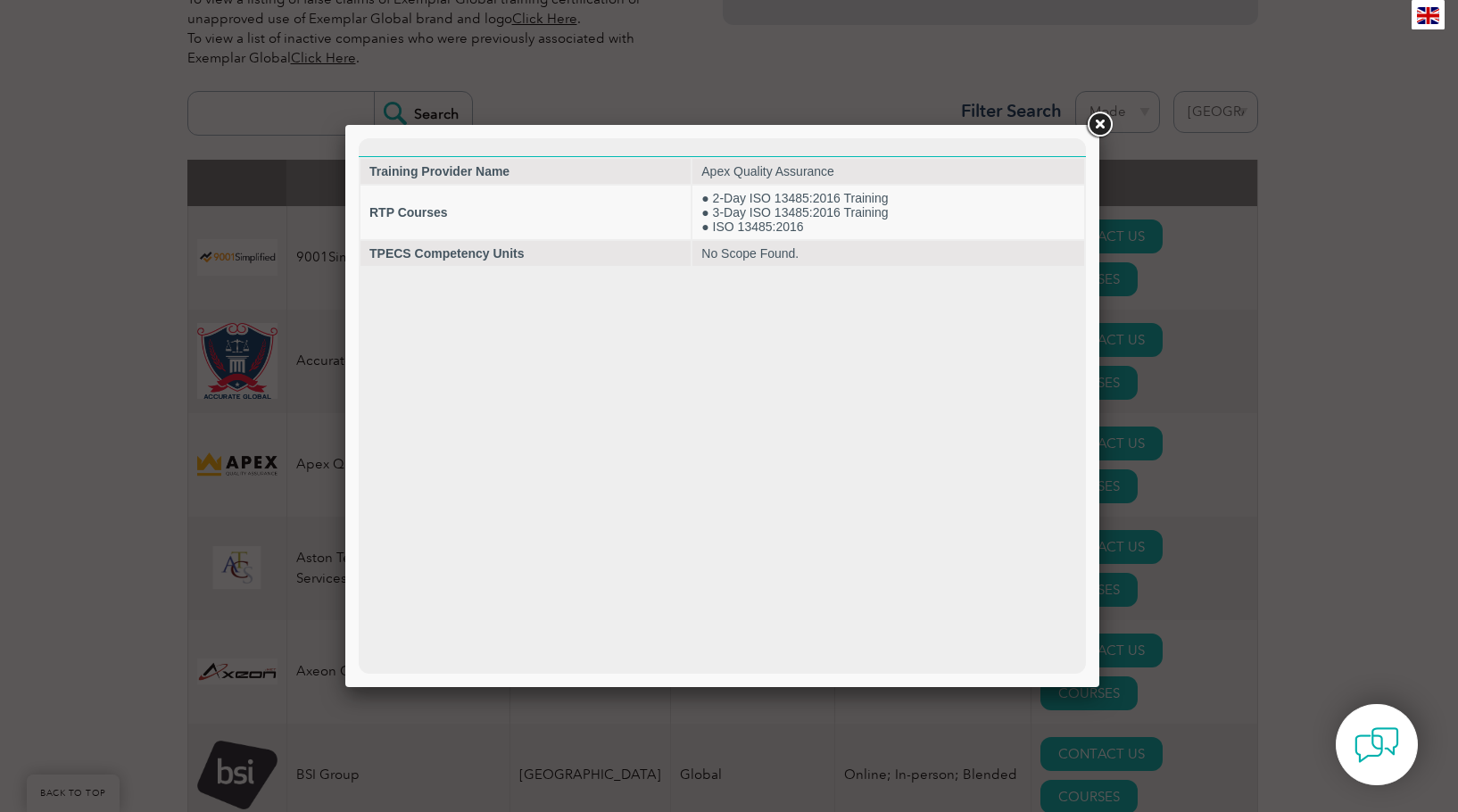
click at [1270, 379] on div at bounding box center [729, 406] width 1458 height 812
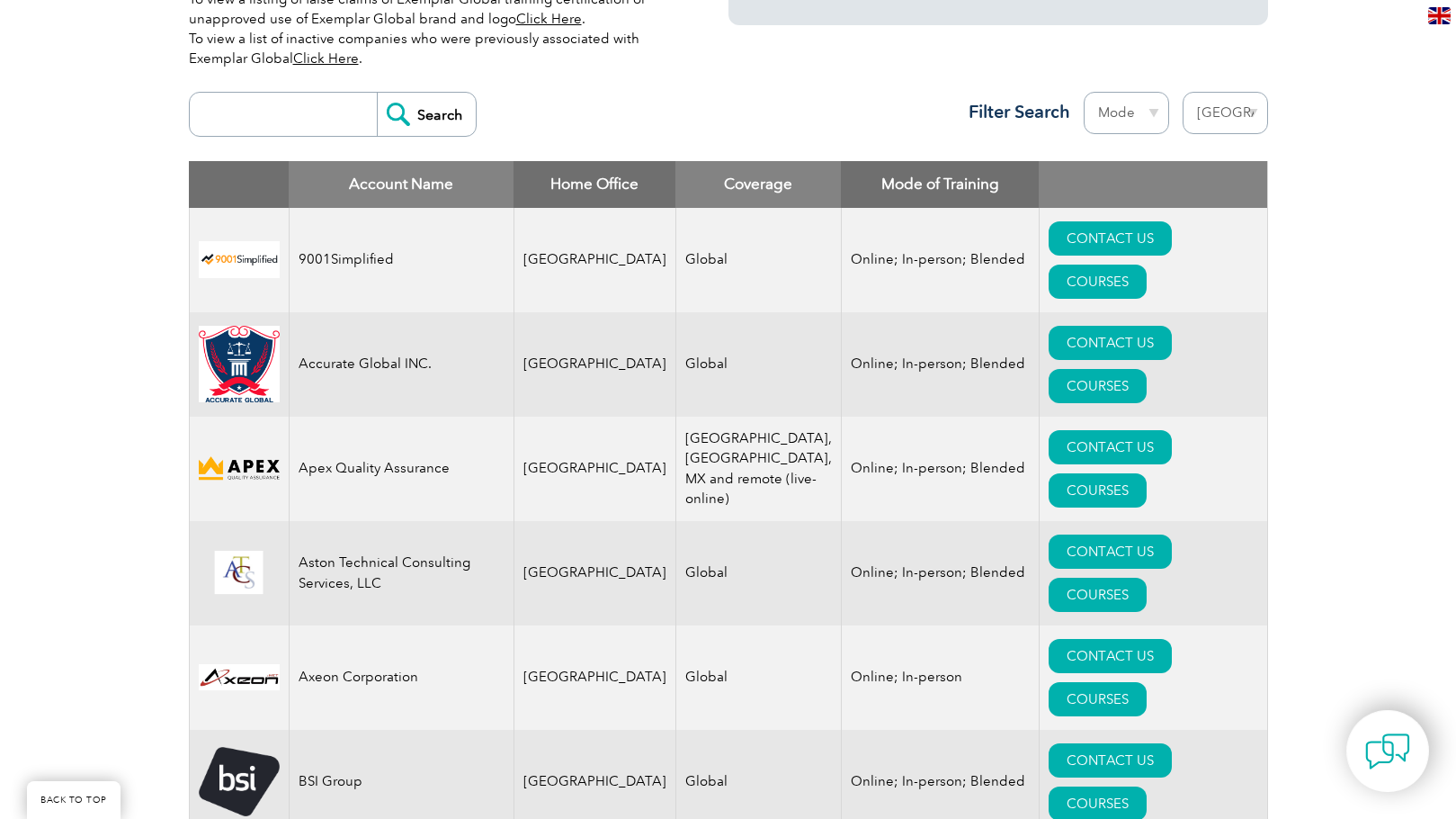
click at [1147, 578] on link "COURSES" at bounding box center [1097, 595] width 98 height 35
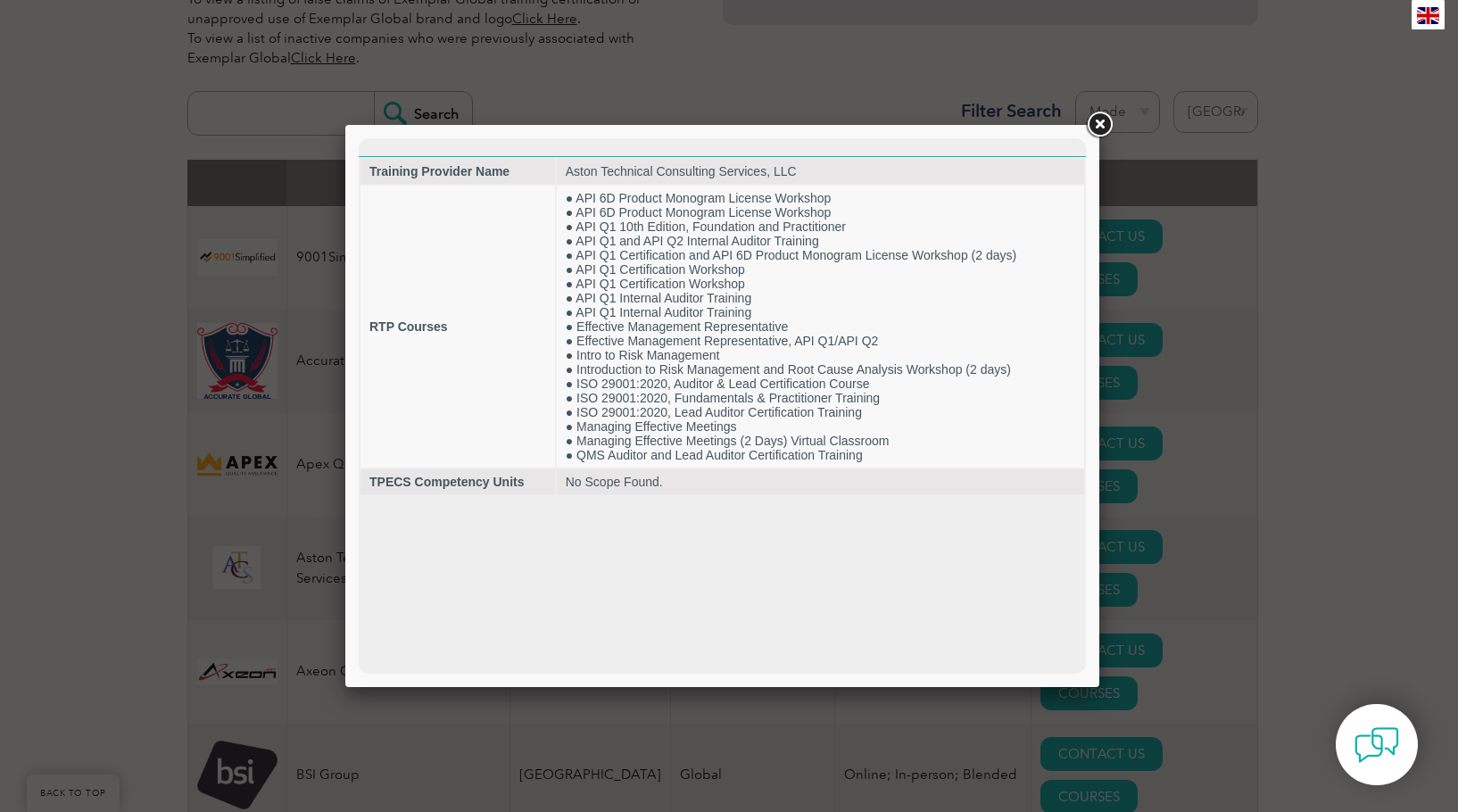
click at [1220, 373] on div at bounding box center [729, 406] width 1458 height 812
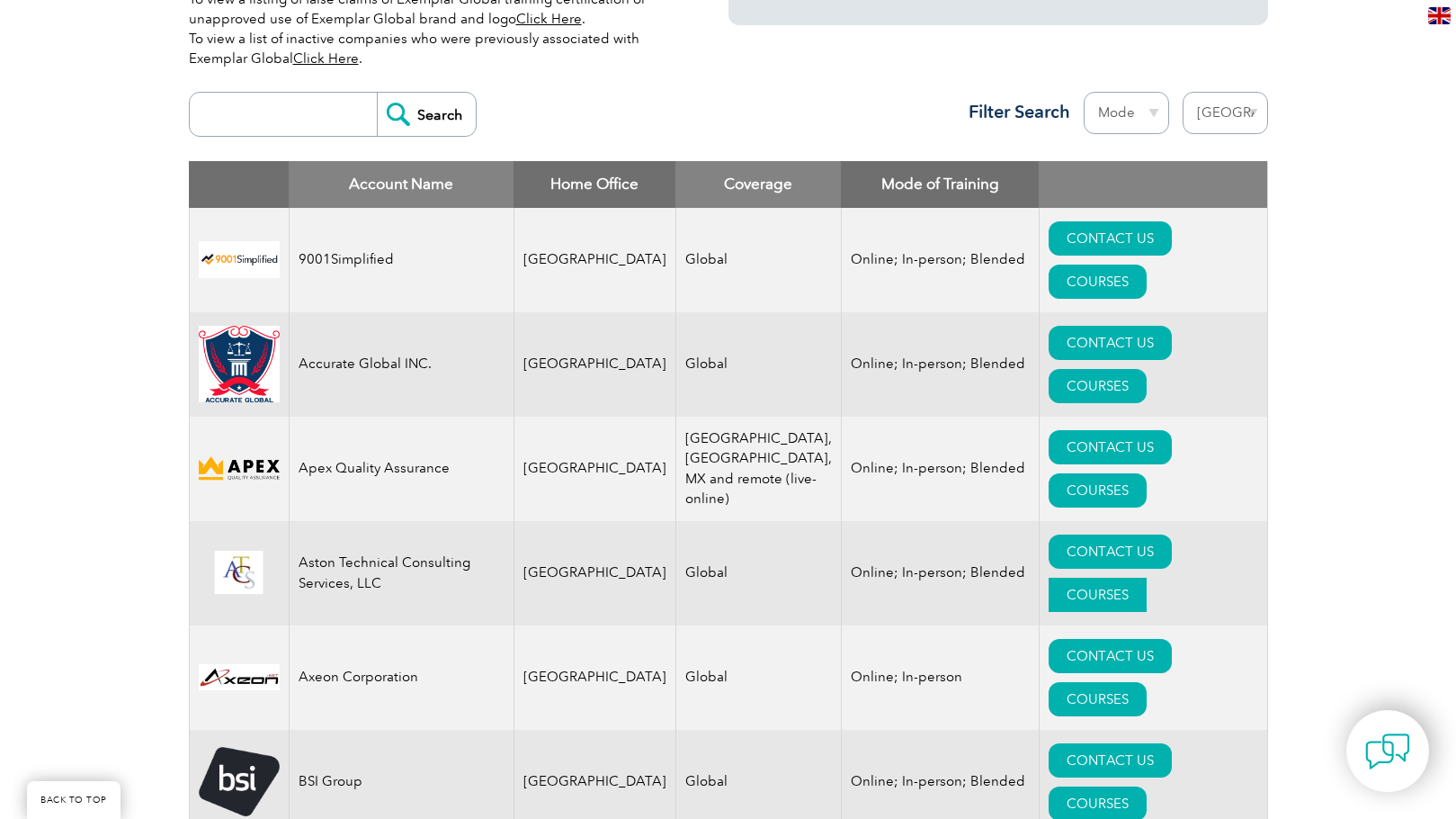
click at [1141, 578] on link "COURSES" at bounding box center [1097, 595] width 98 height 35
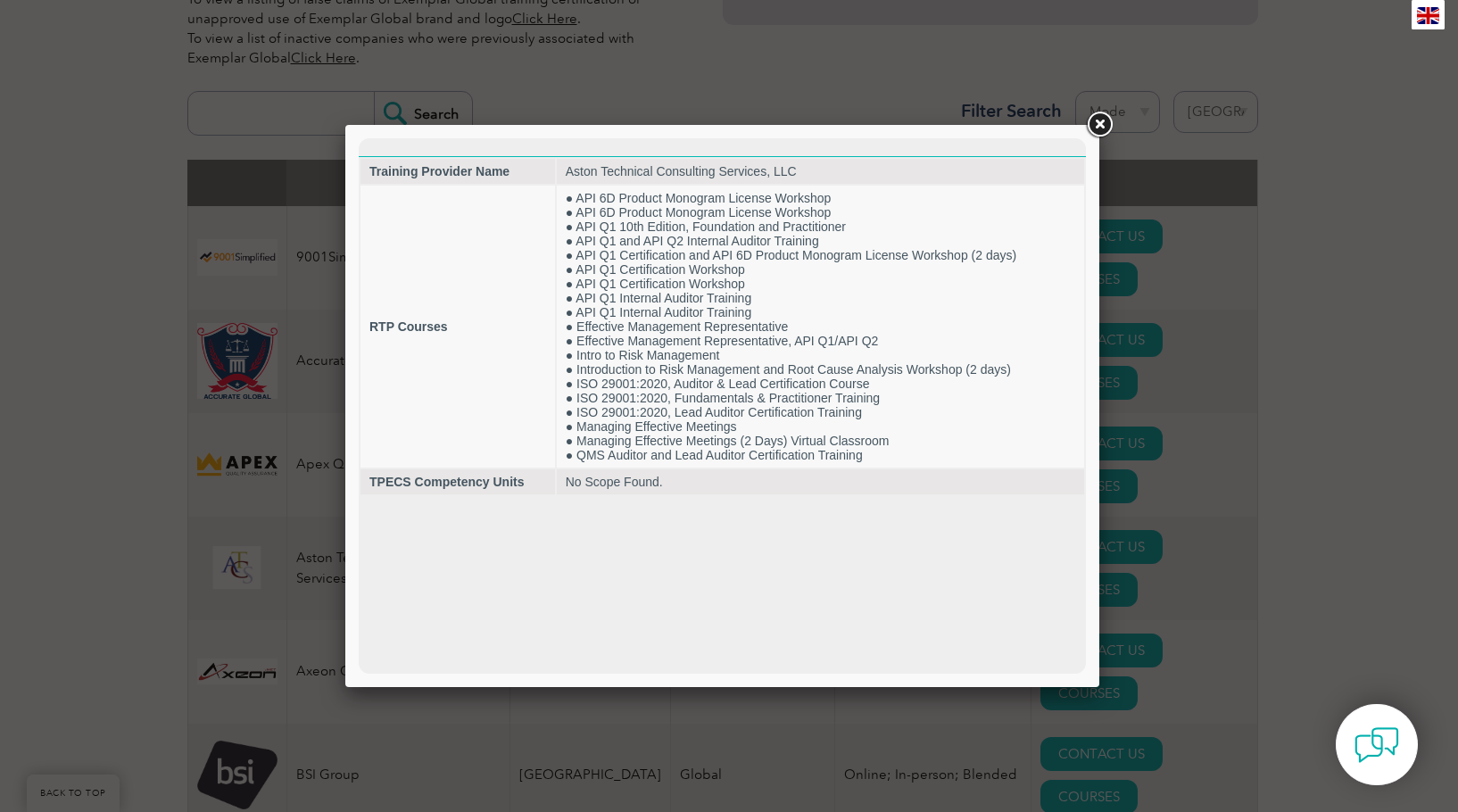
click at [1284, 427] on div at bounding box center [729, 406] width 1458 height 812
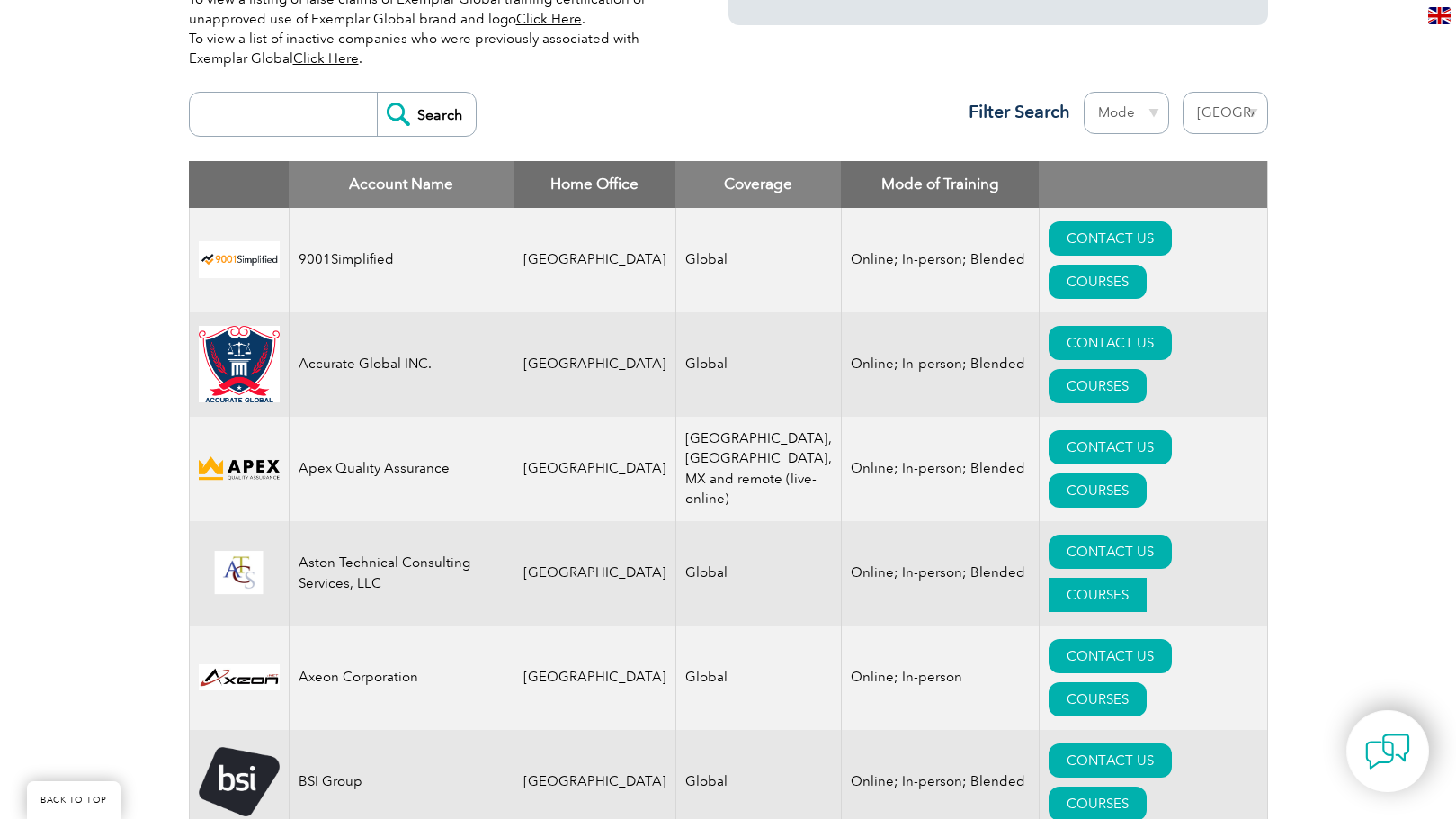
click at [1147, 578] on link "COURSES" at bounding box center [1097, 595] width 98 height 35
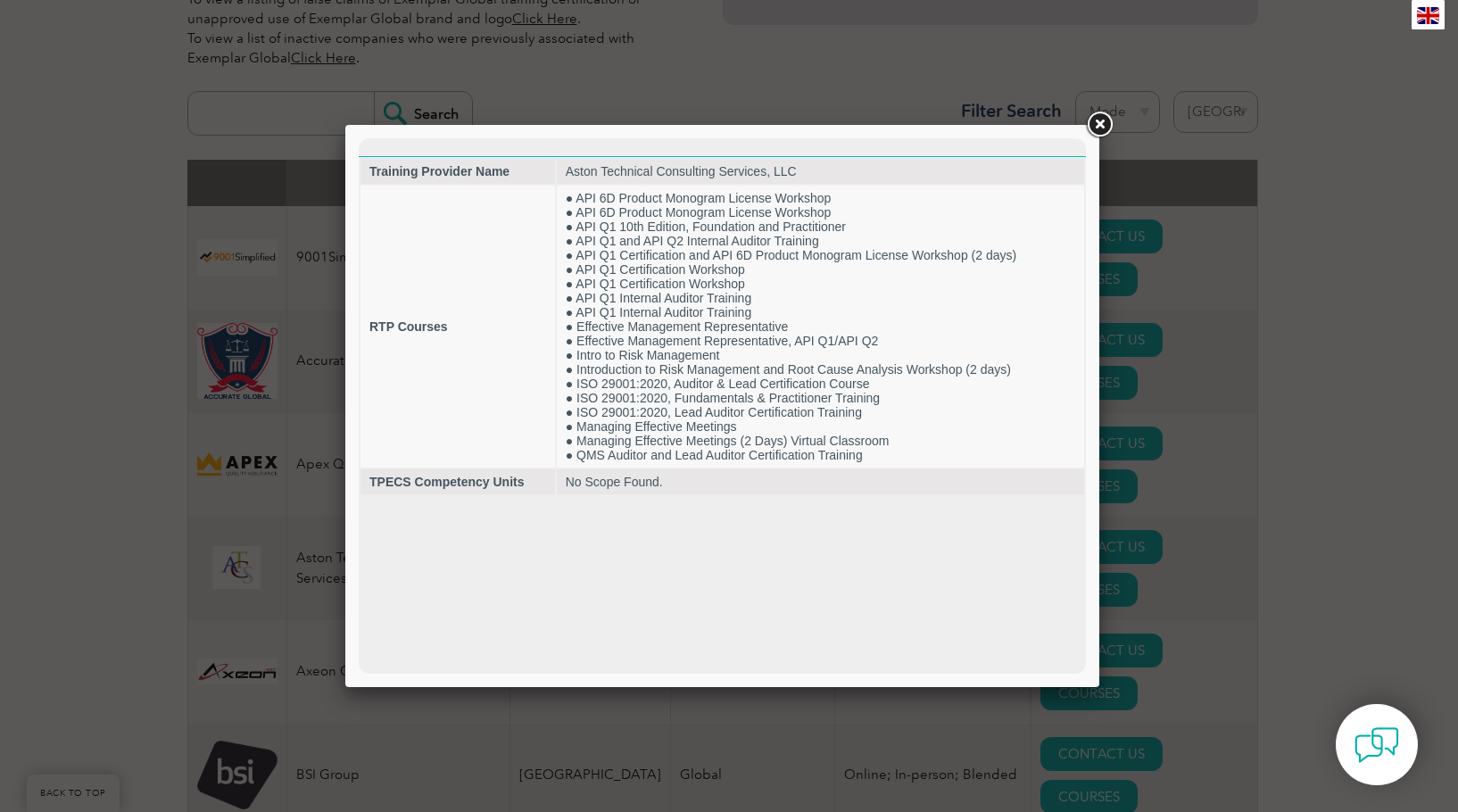
click at [1352, 450] on div at bounding box center [729, 406] width 1458 height 812
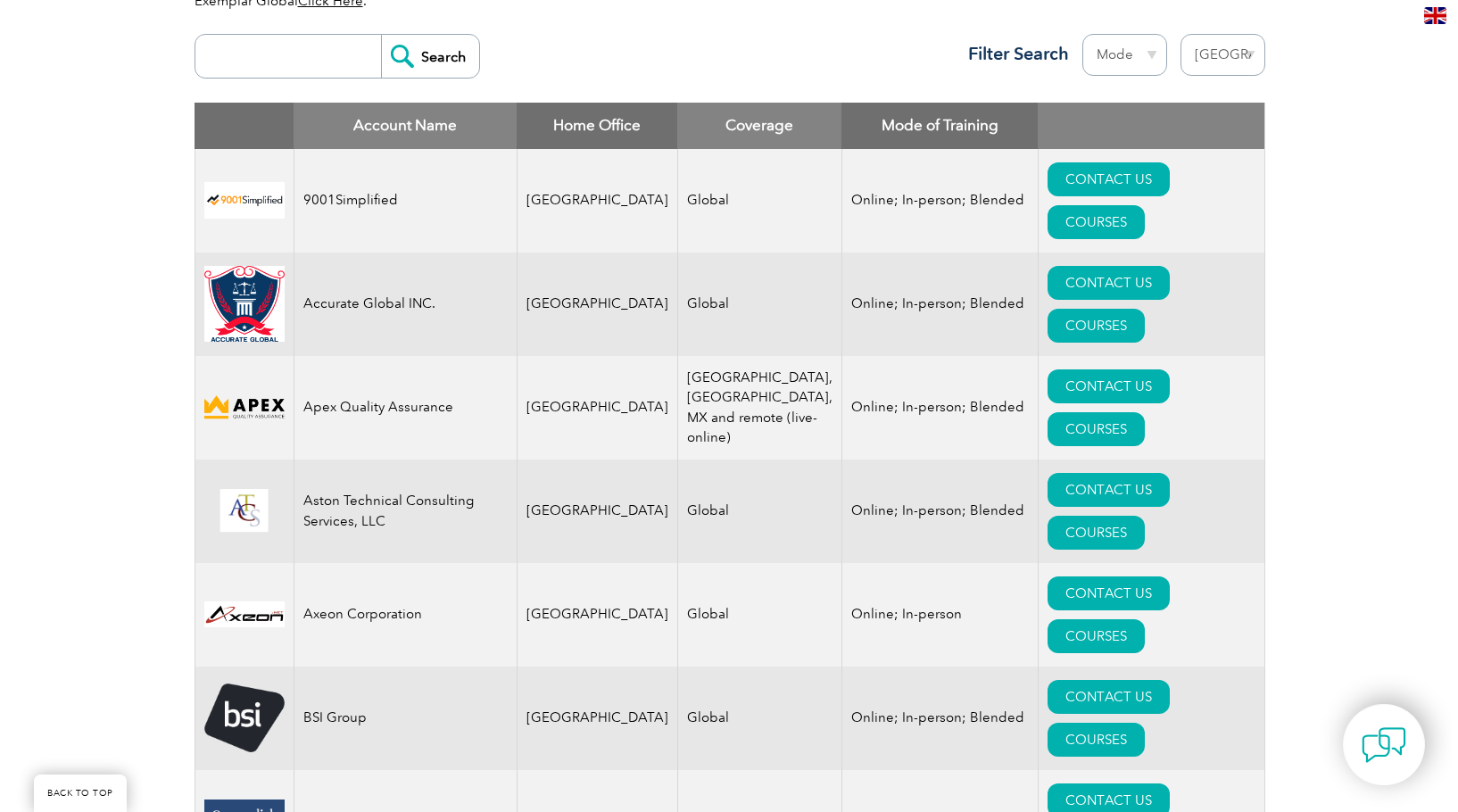
scroll to position [713, 0]
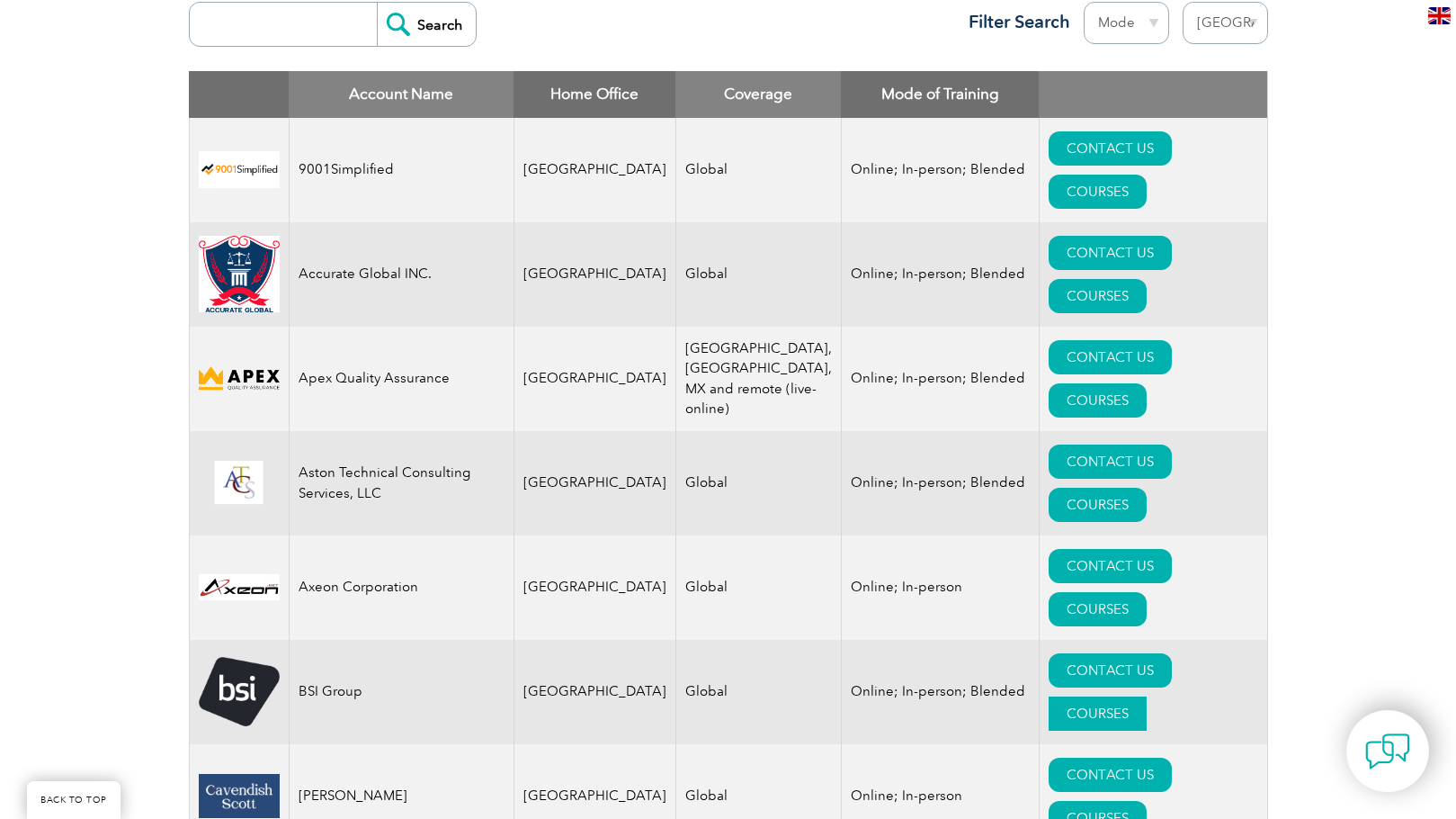
click at [1147, 696] on link "COURSES" at bounding box center [1097, 713] width 98 height 35
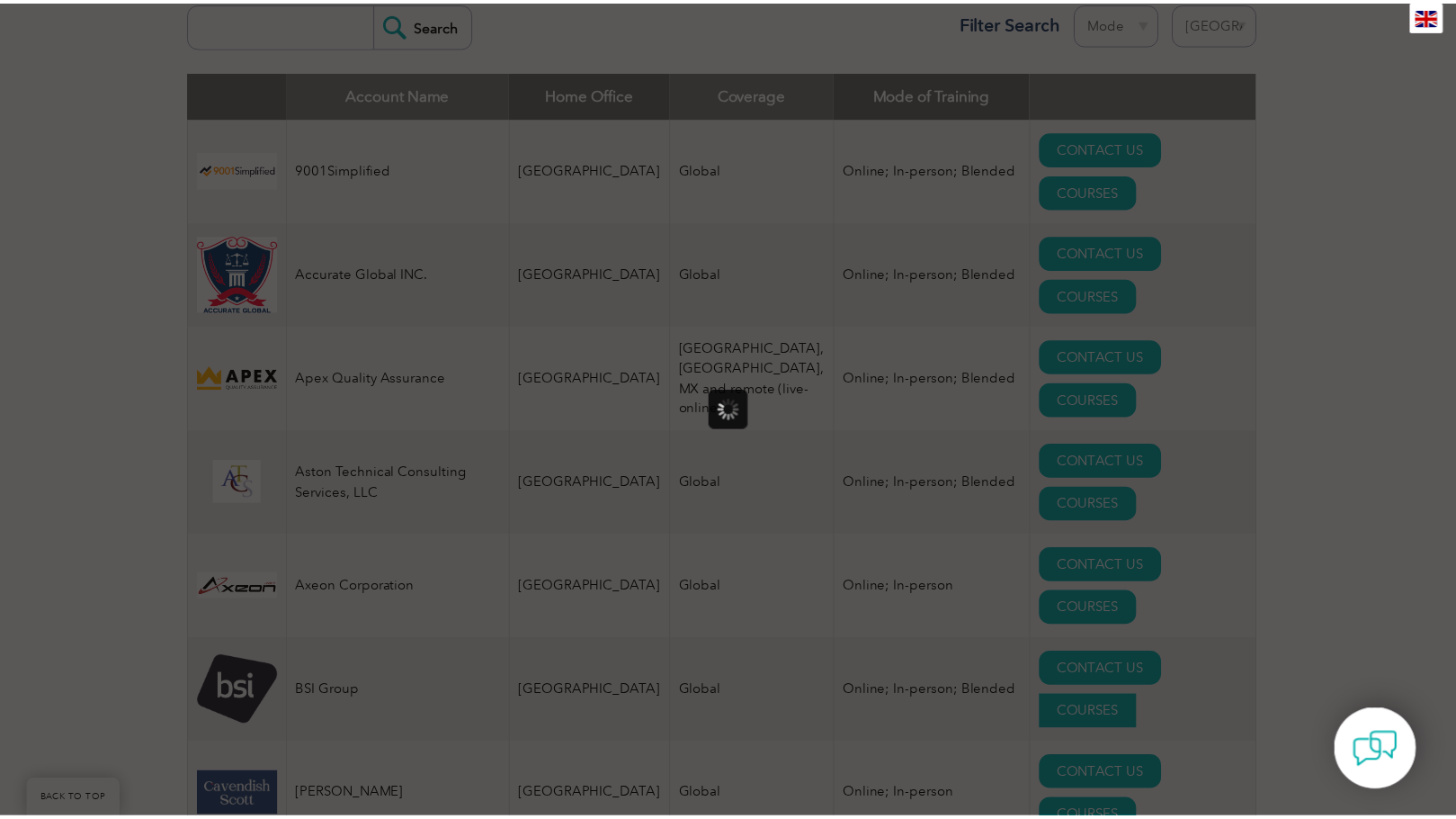
scroll to position [0, 0]
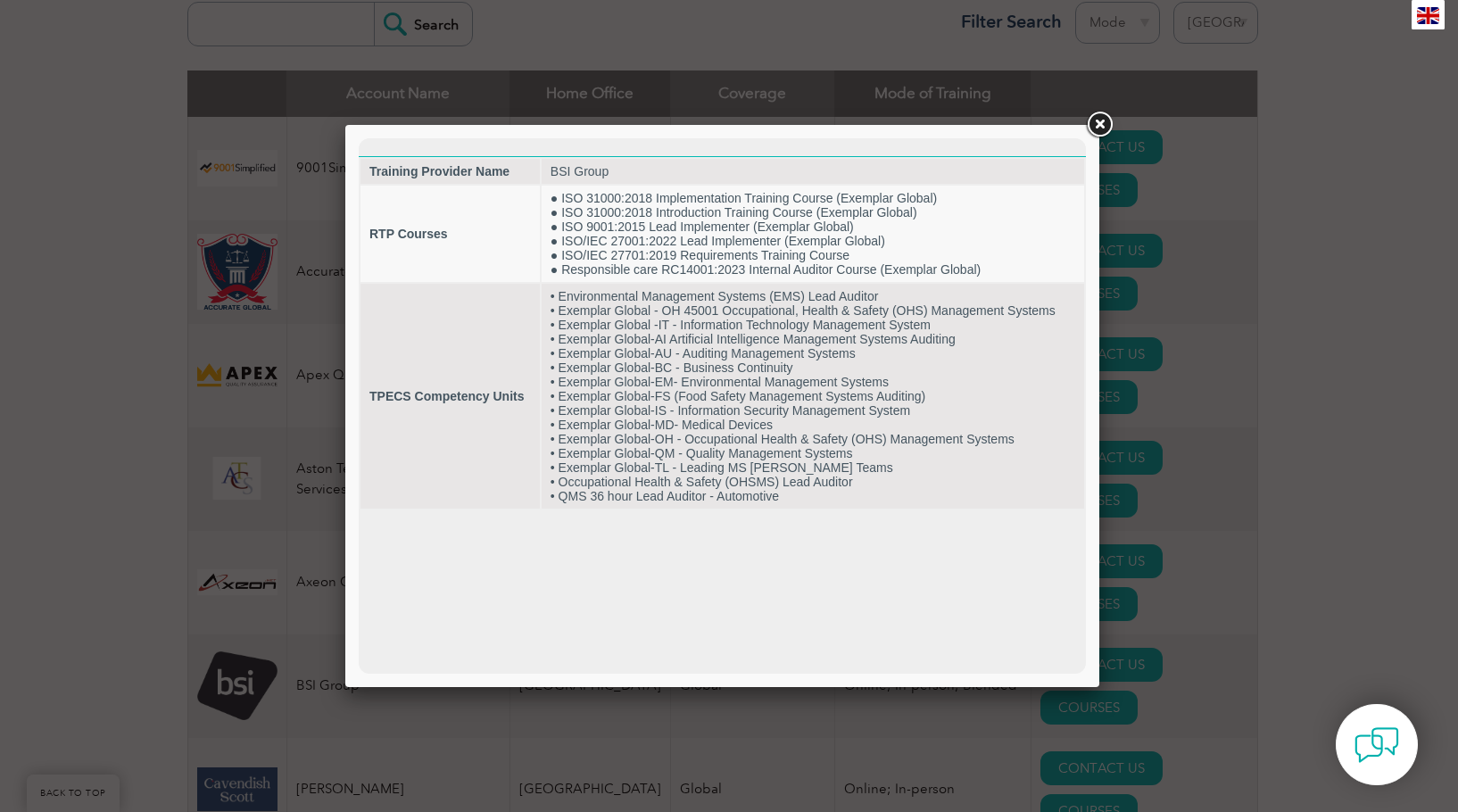
click at [1294, 415] on div at bounding box center [729, 406] width 1458 height 812
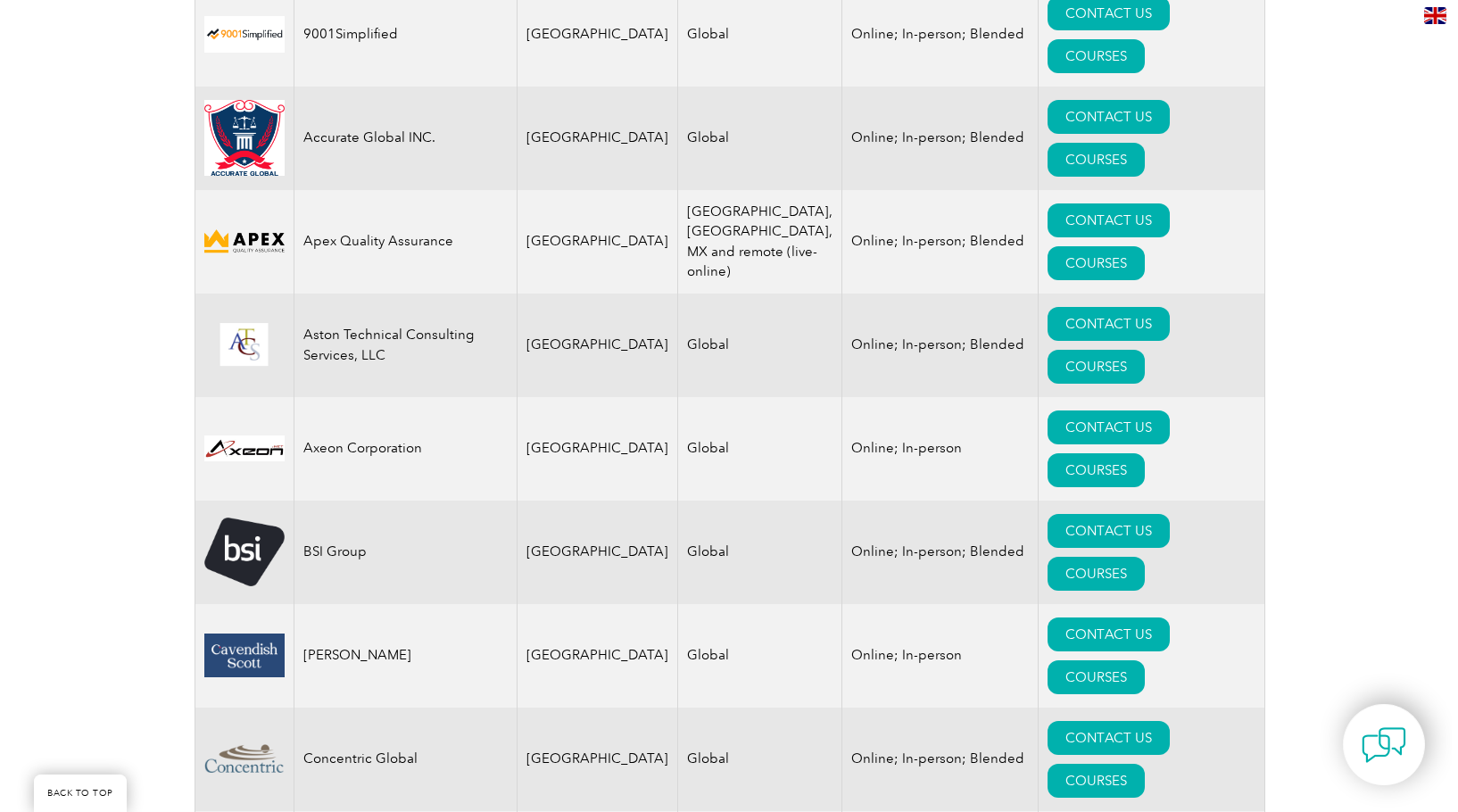
scroll to position [892, 0]
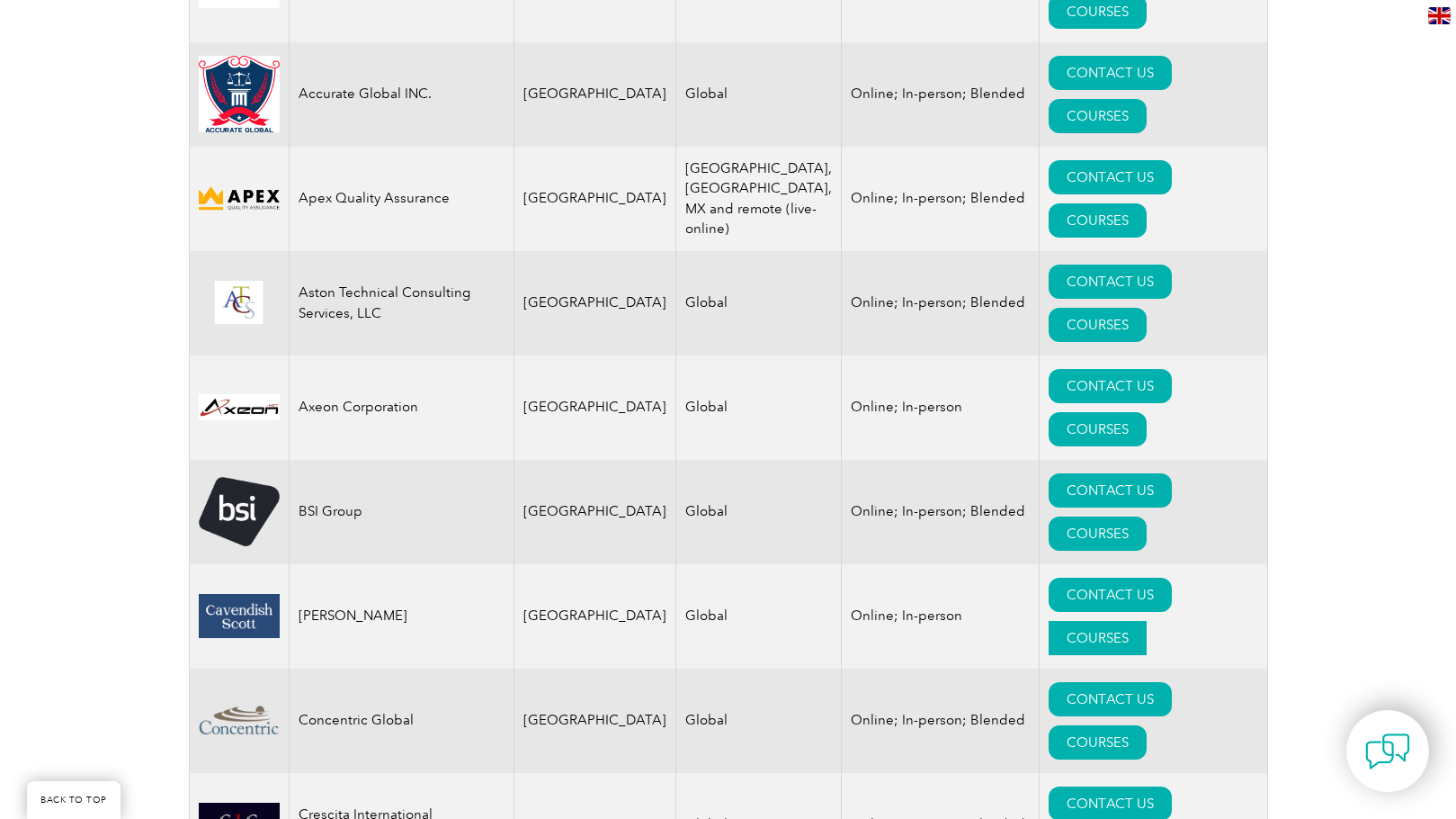
click at [1147, 620] on link "COURSES" at bounding box center [1097, 637] width 98 height 35
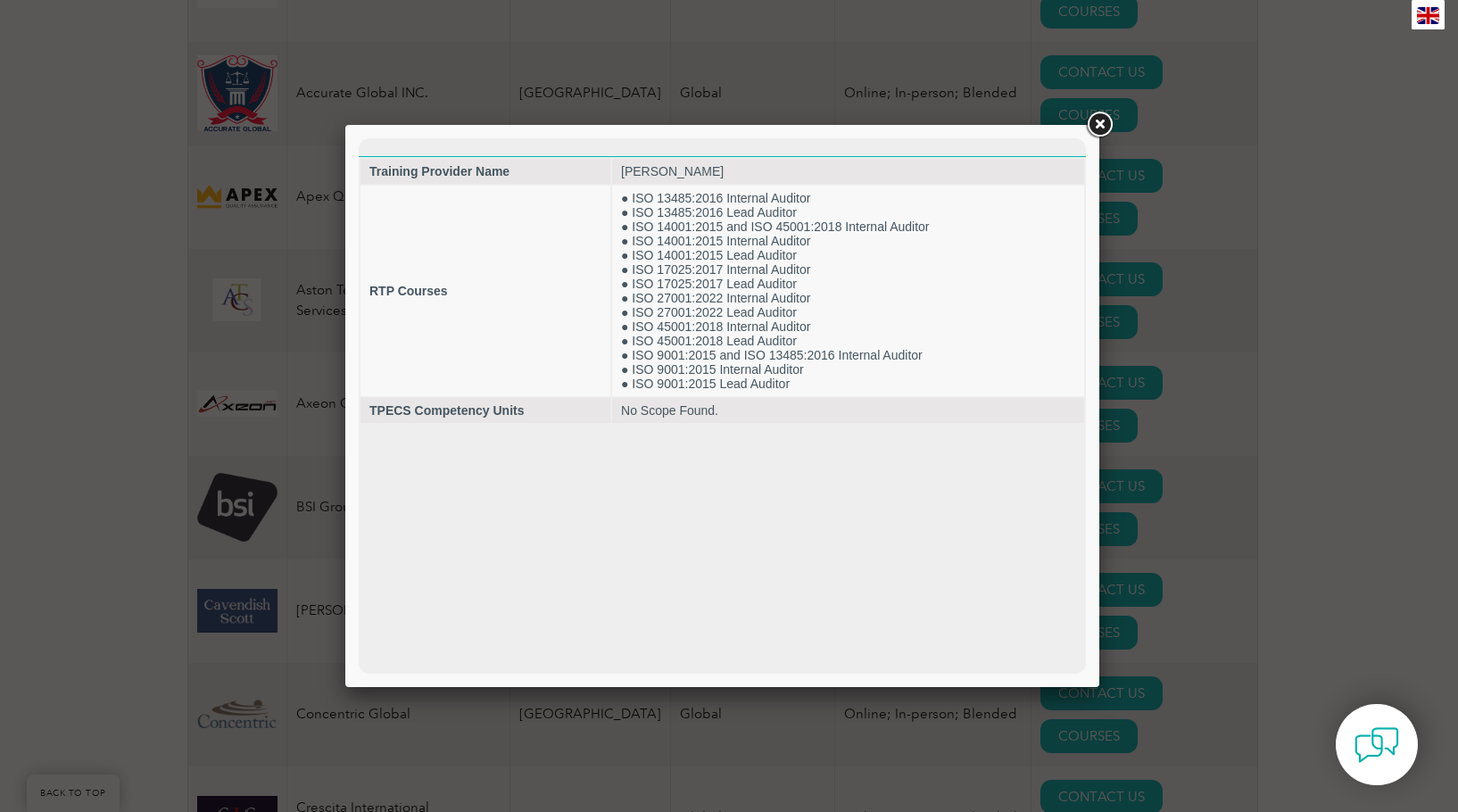
scroll to position [0, 0]
click at [708, 424] on html "Training Provider Name Cavendish Scott RTP Courses ● ISO 13485:2016 Internal Au…" at bounding box center [722, 281] width 727 height 286
click at [681, 424] on html "Training Provider Name Cavendish Scott RTP Courses ● ISO 13485:2016 Internal Au…" at bounding box center [722, 281] width 727 height 286
click at [726, 424] on html "Training Provider Name Cavendish Scott RTP Courses ● ISO 13485:2016 Internal Au…" at bounding box center [722, 281] width 727 height 286
click at [1334, 404] on div at bounding box center [729, 406] width 1458 height 812
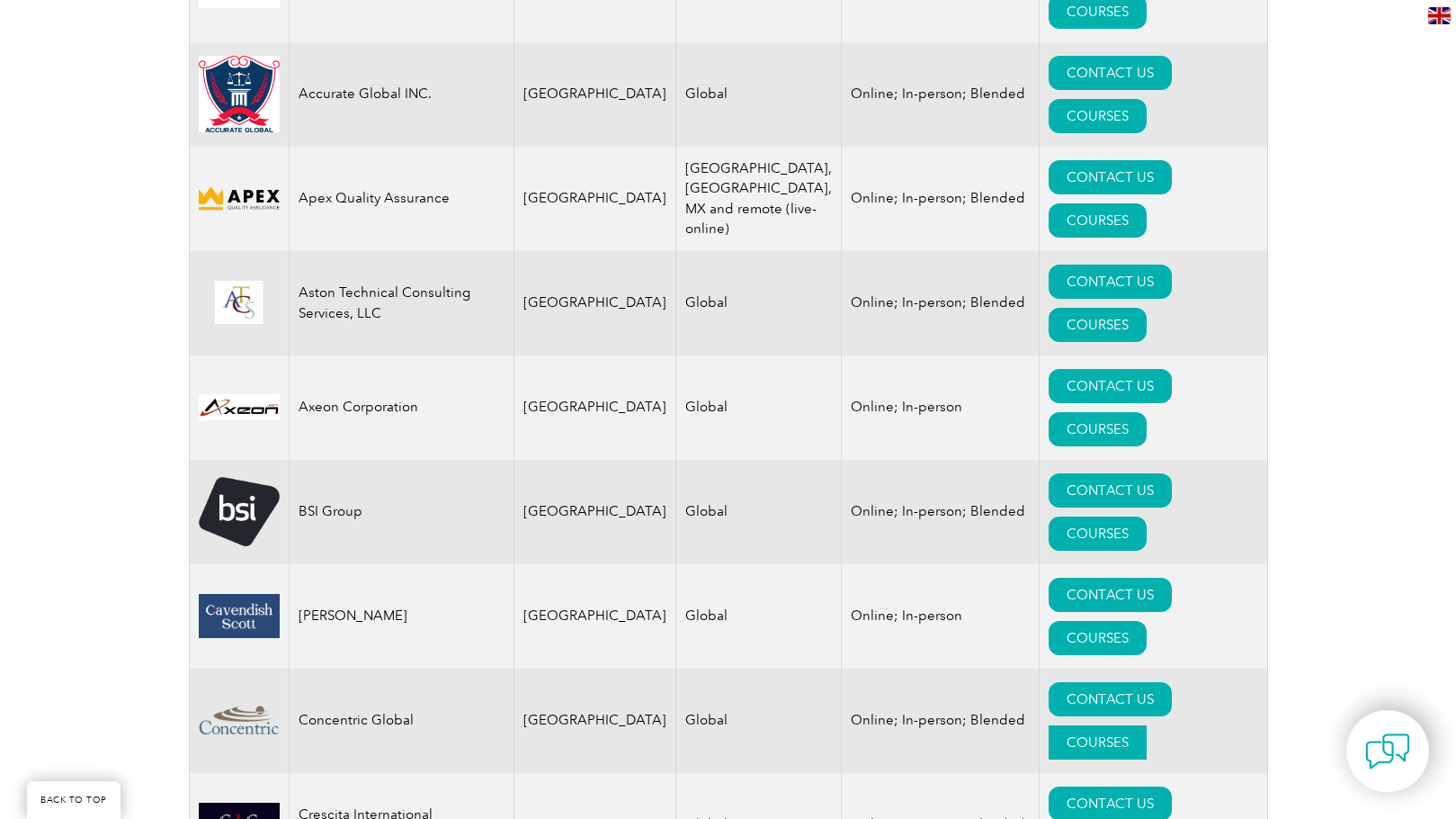
click at [1147, 725] on link "COURSES" at bounding box center [1097, 742] width 98 height 35
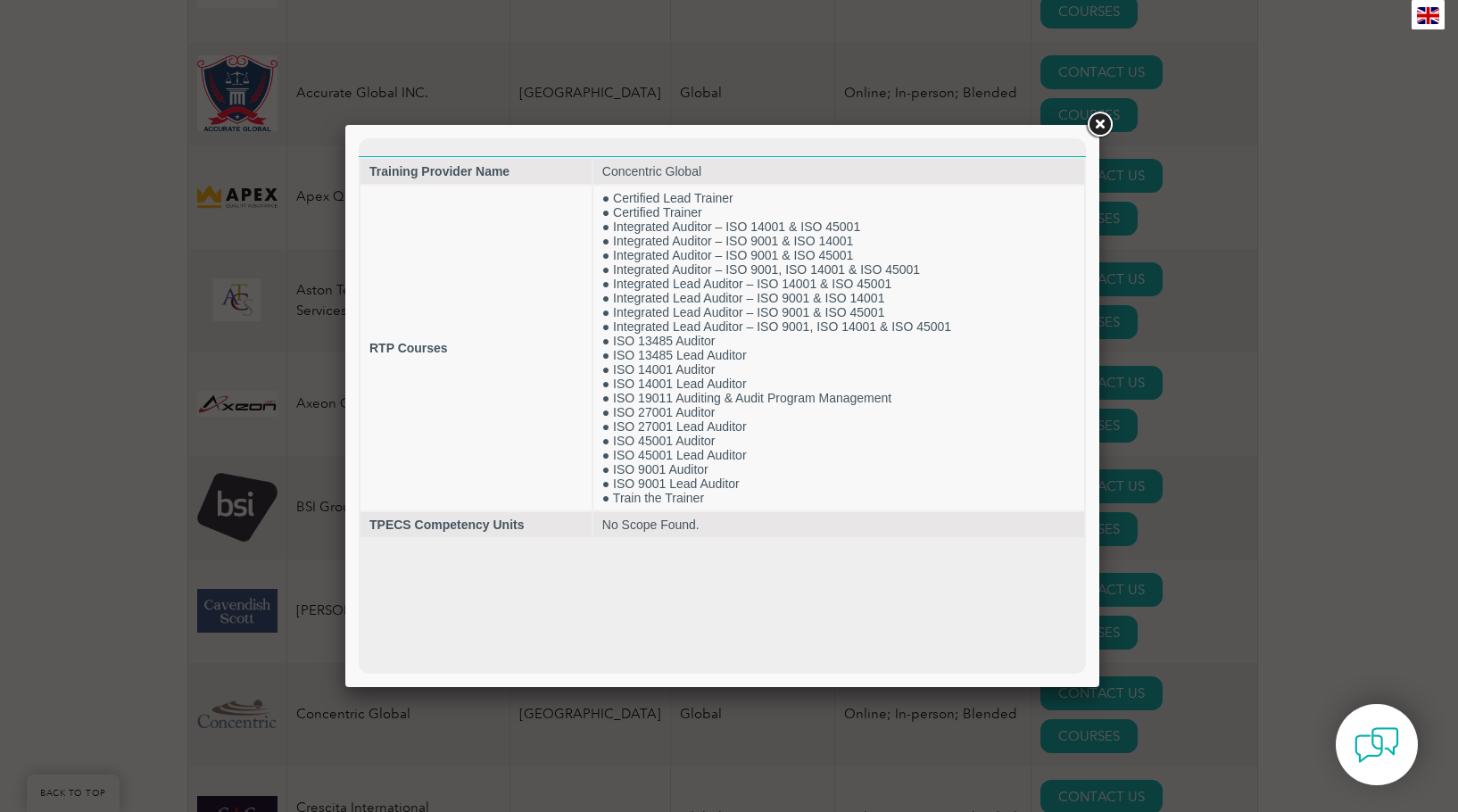
click at [1324, 374] on div at bounding box center [729, 406] width 1458 height 812
